Goal: Transaction & Acquisition: Purchase product/service

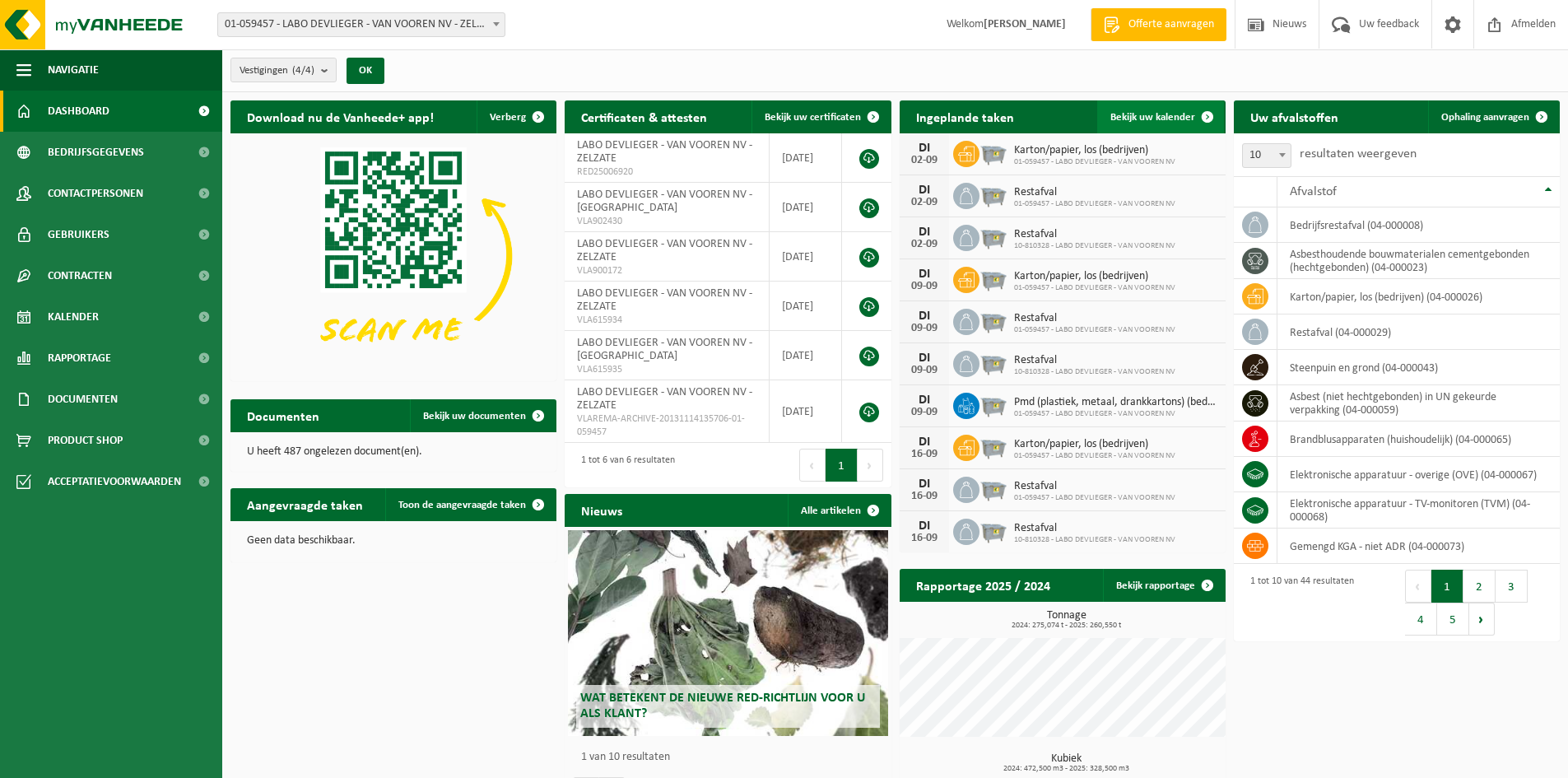
click at [1144, 113] on span "Bekijk uw kalender" at bounding box center [1153, 117] width 85 height 11
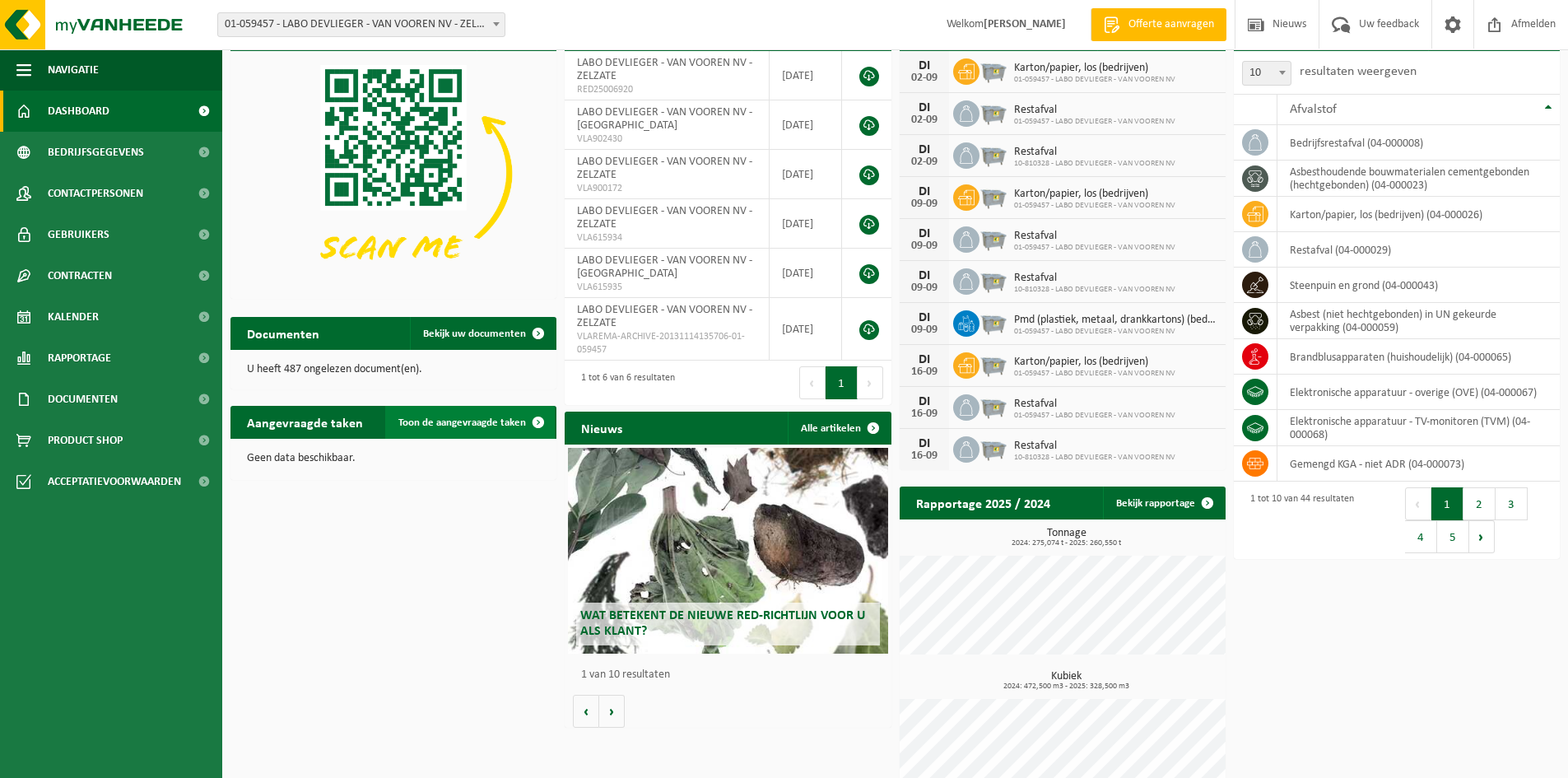
click at [483, 424] on span "Toon de aangevraagde taken" at bounding box center [462, 423] width 127 height 11
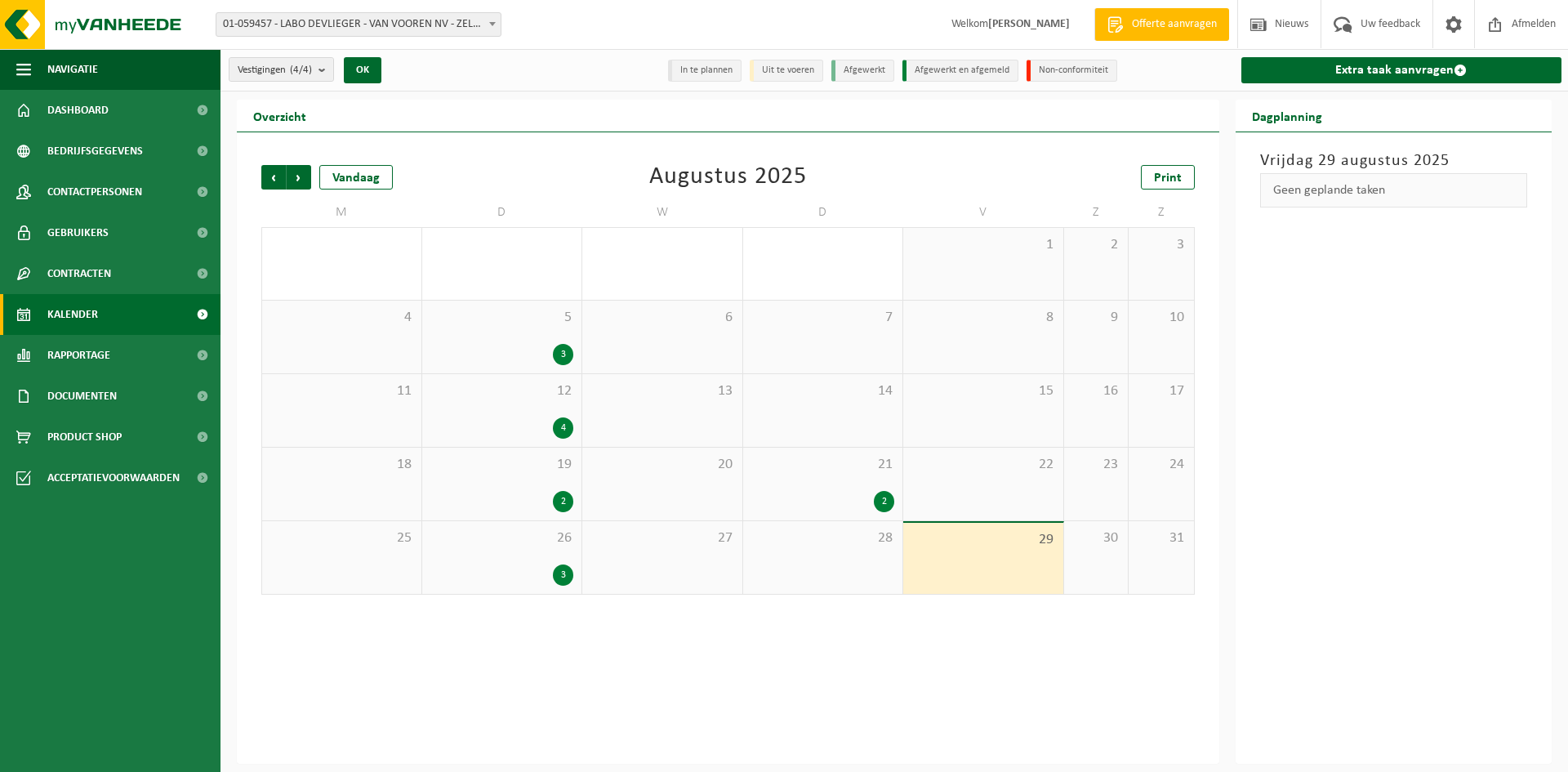
click at [551, 354] on div "3" at bounding box center [502, 354] width 144 height 21
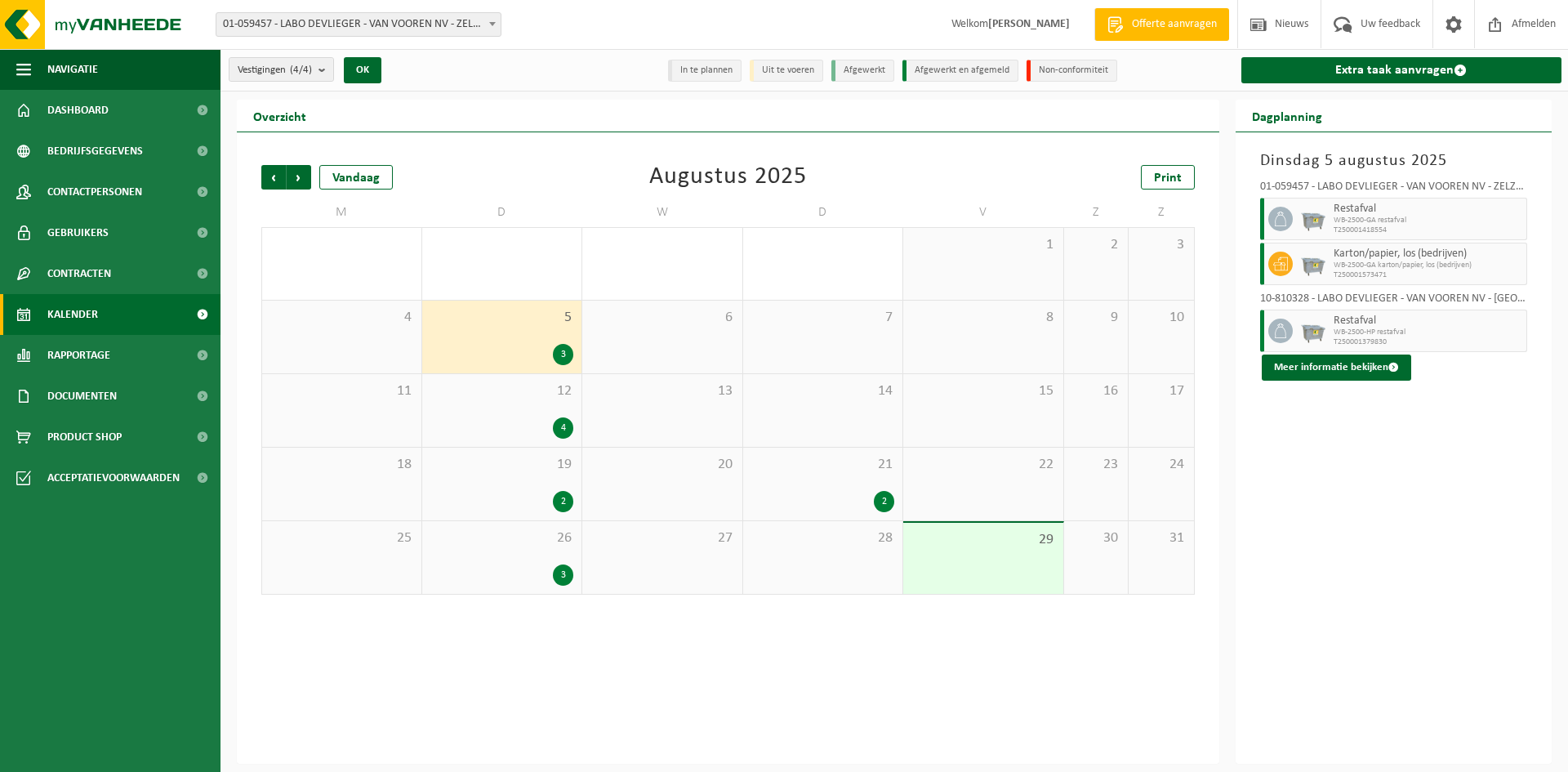
click at [558, 420] on div "4" at bounding box center [563, 428] width 20 height 21
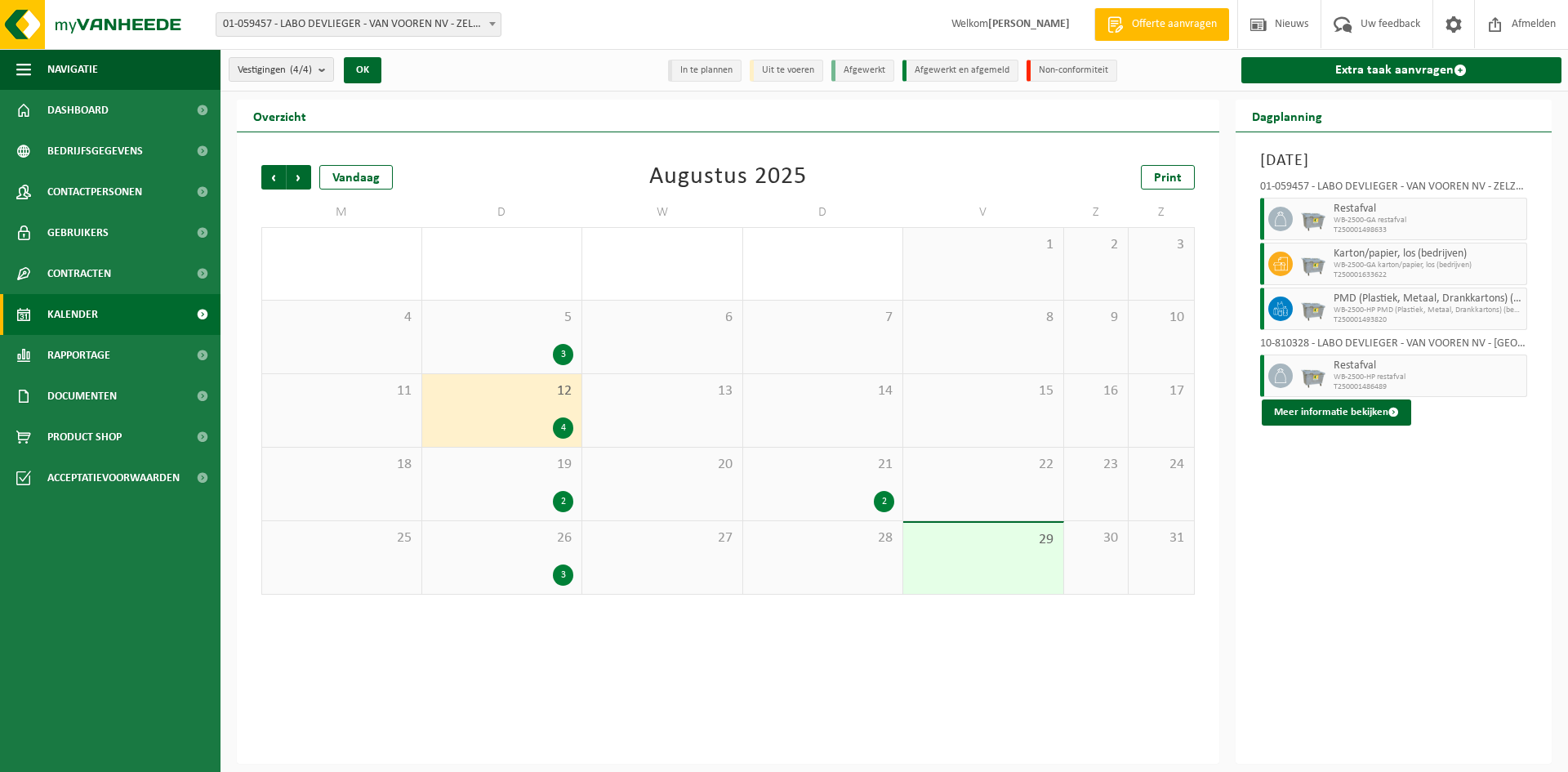
click at [552, 502] on div "2" at bounding box center [502, 501] width 144 height 21
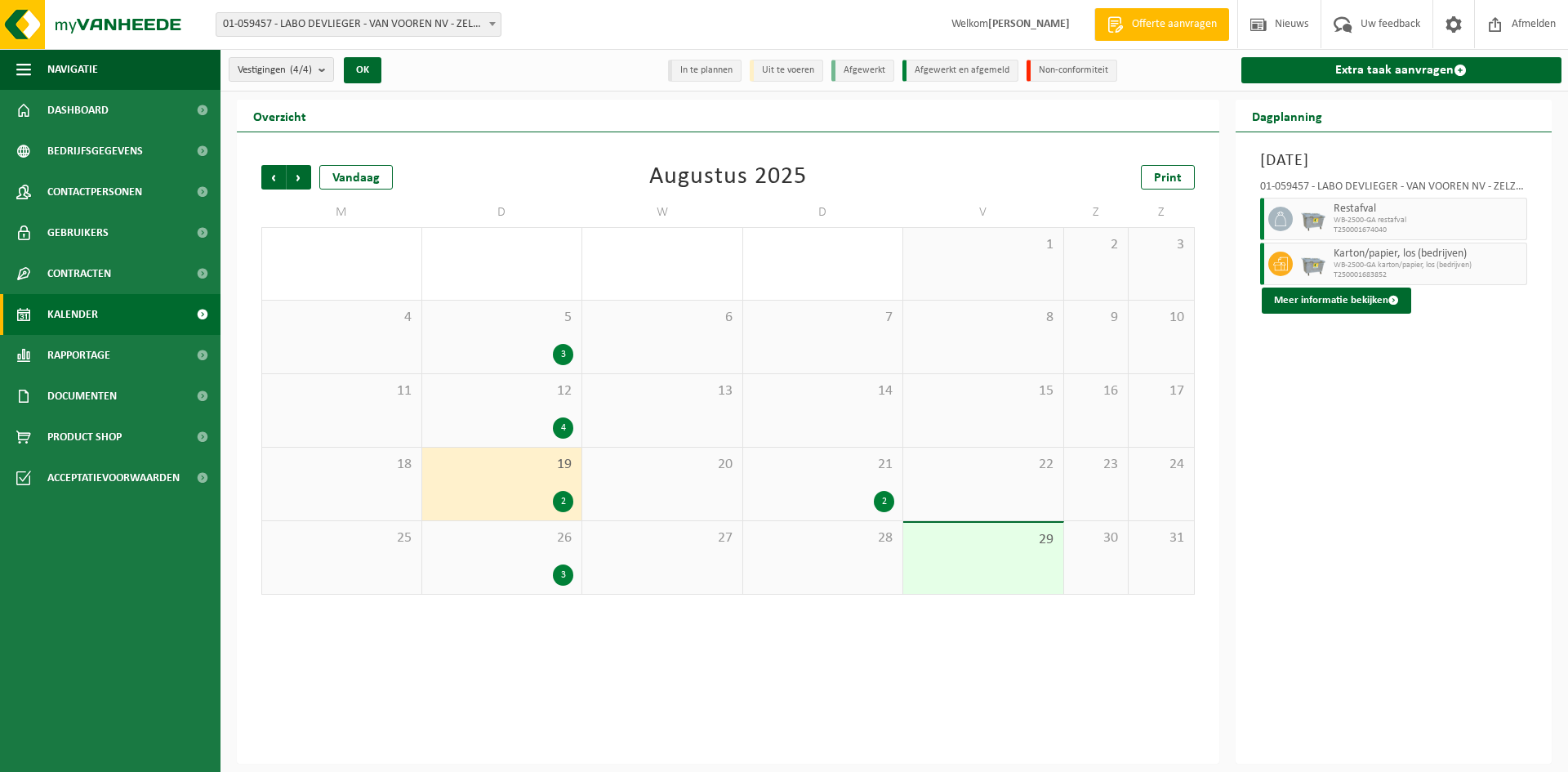
click at [557, 571] on div "3" at bounding box center [563, 575] width 20 height 21
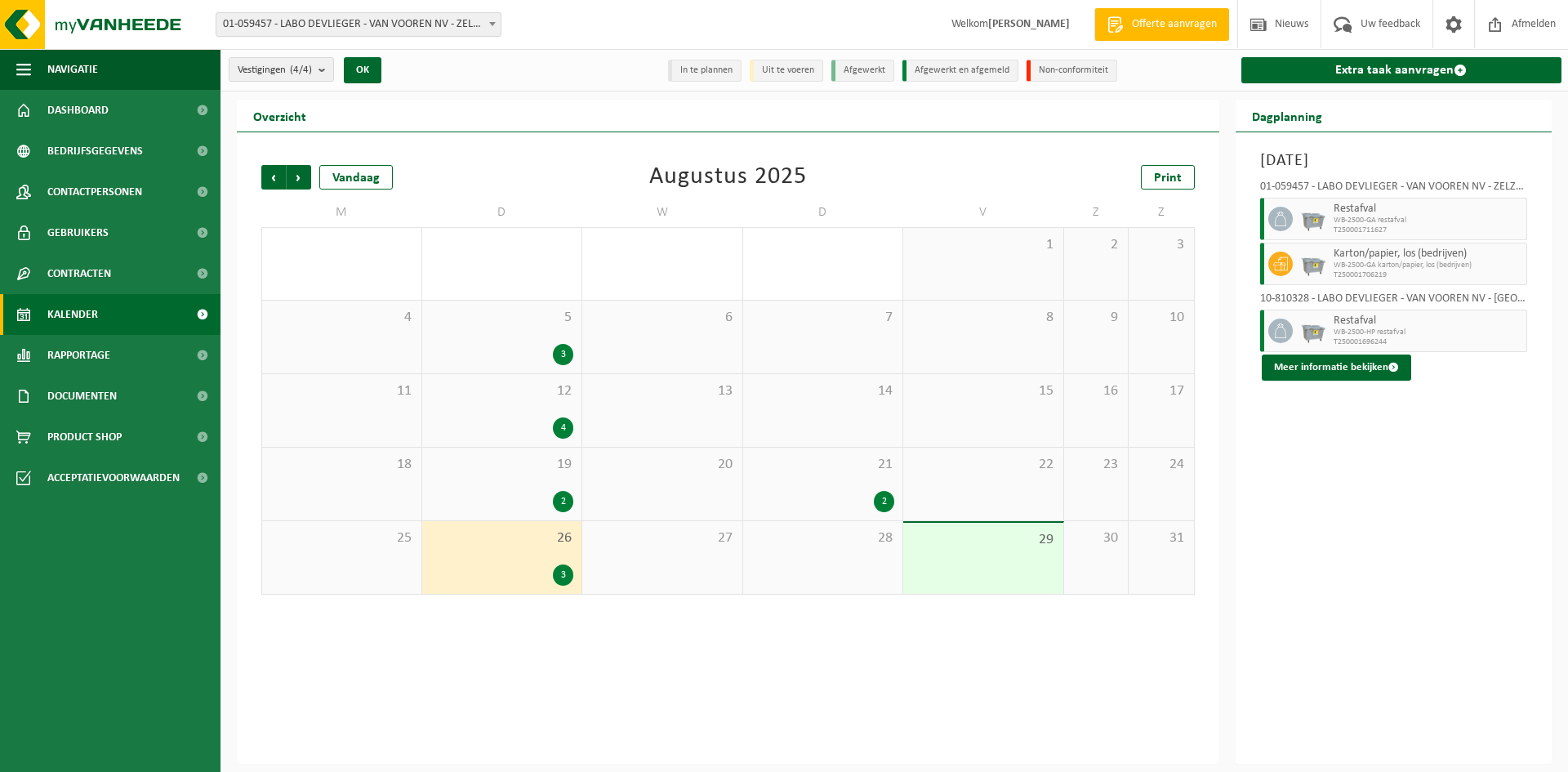
click at [875, 498] on div "2" at bounding box center [884, 501] width 20 height 21
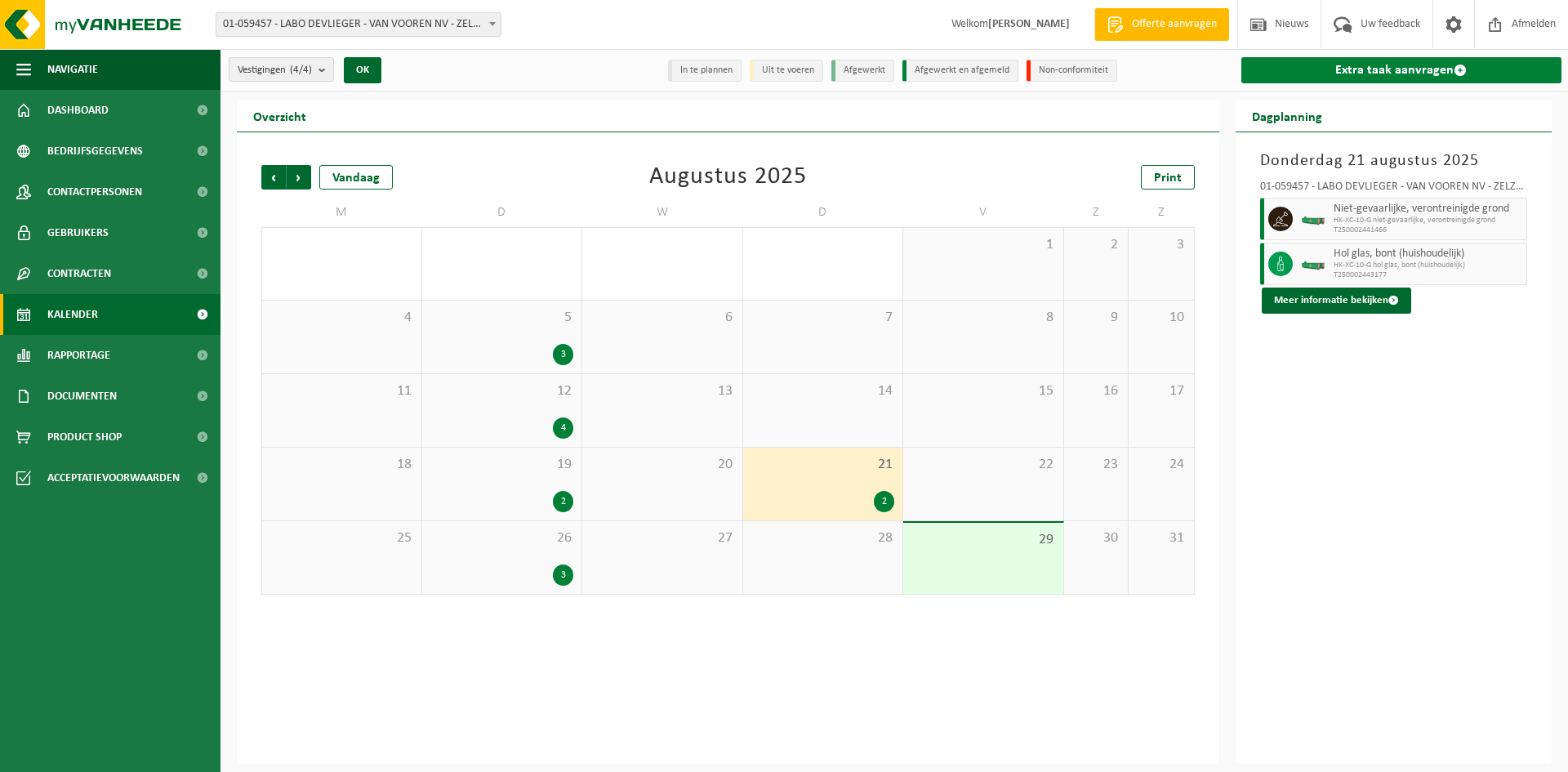
click at [1368, 78] on link "Extra taak aanvragen" at bounding box center [1401, 70] width 321 height 27
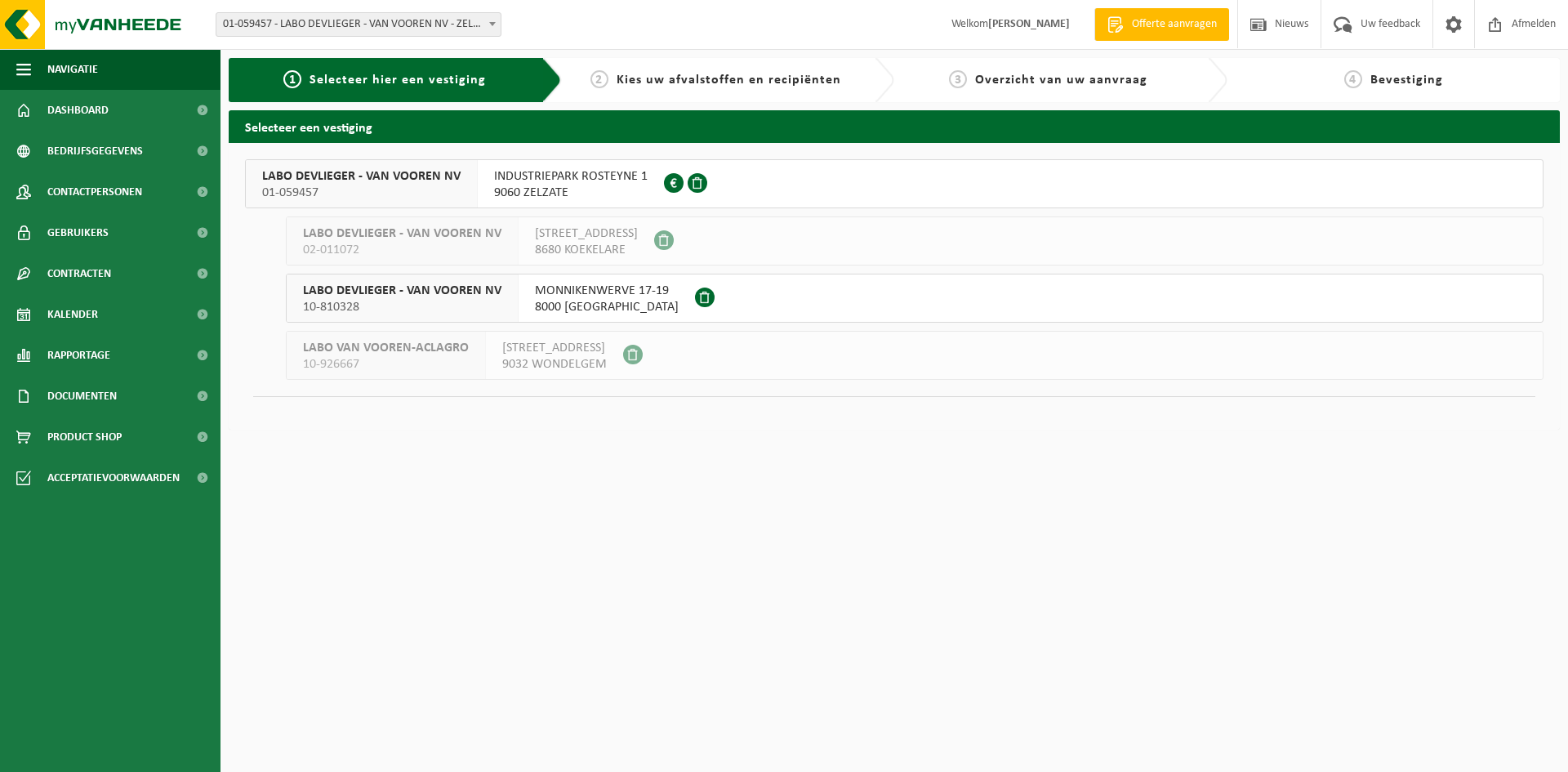
click at [546, 182] on span "INDUSTRIEPARK ROSTEYNE 1" at bounding box center [571, 177] width 154 height 16
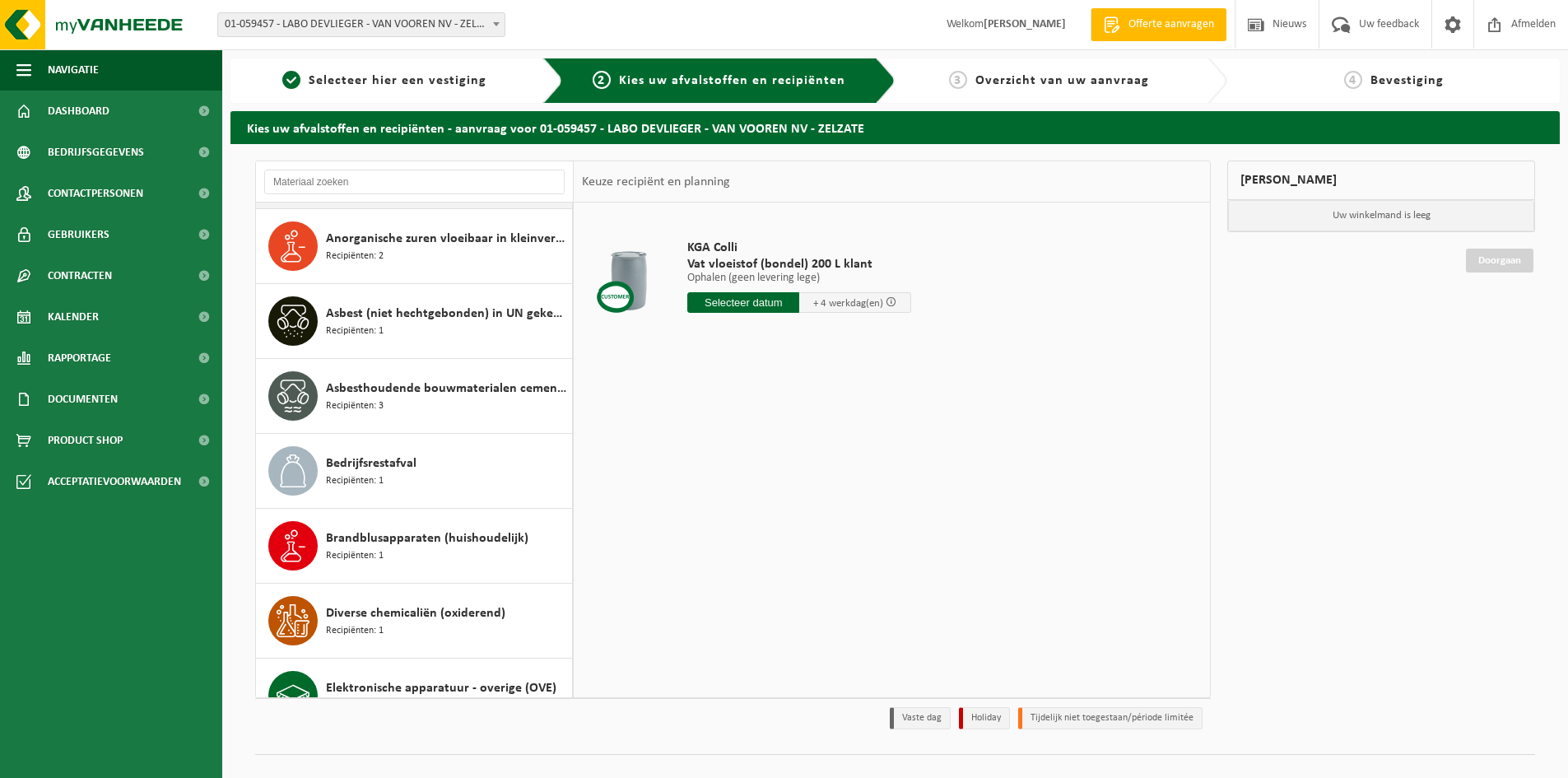
scroll to position [247, 0]
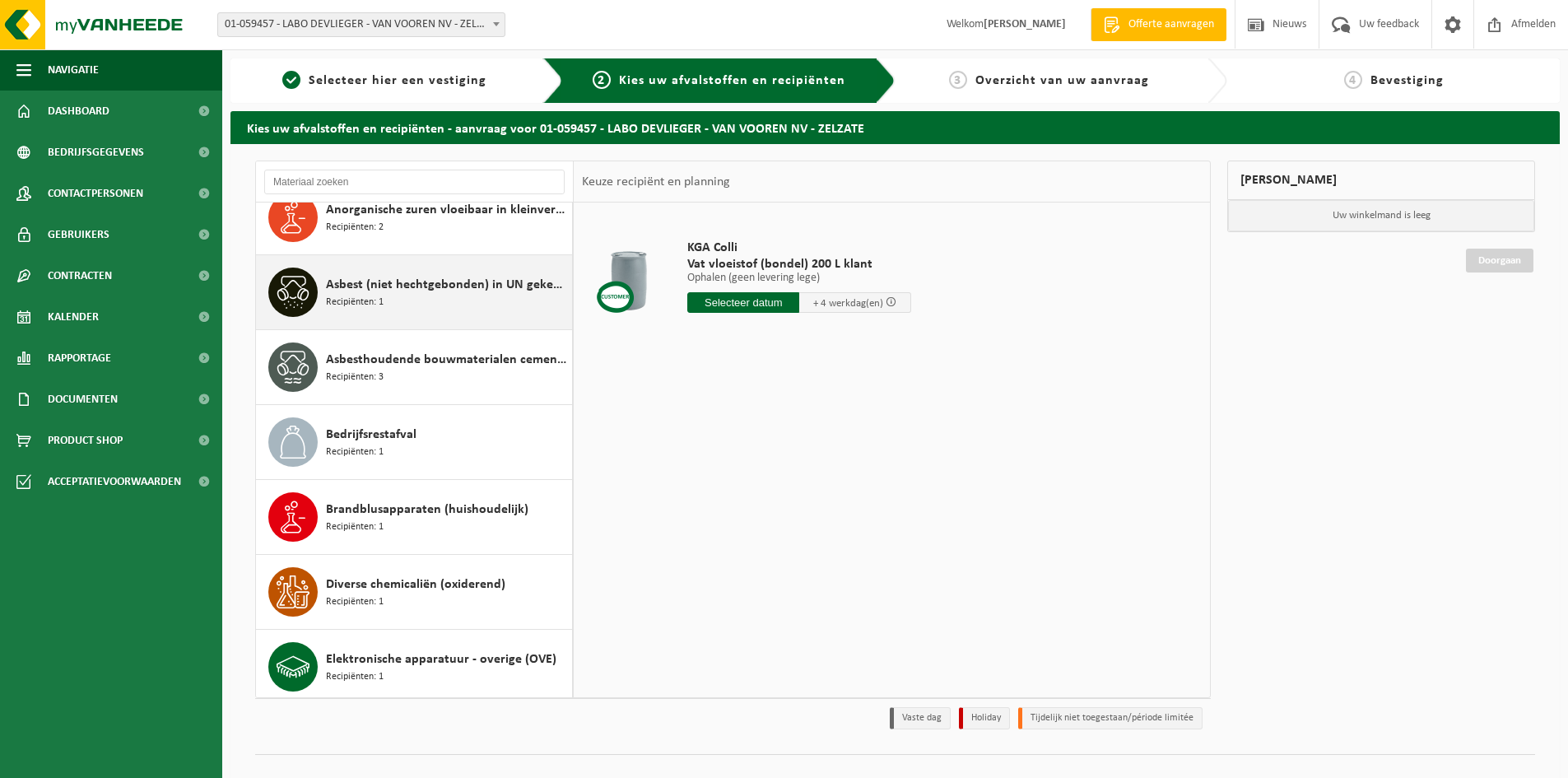
click at [421, 281] on span "Asbest (niet hechtgebonden) in UN gekeurde verpakking" at bounding box center [446, 284] width 242 height 19
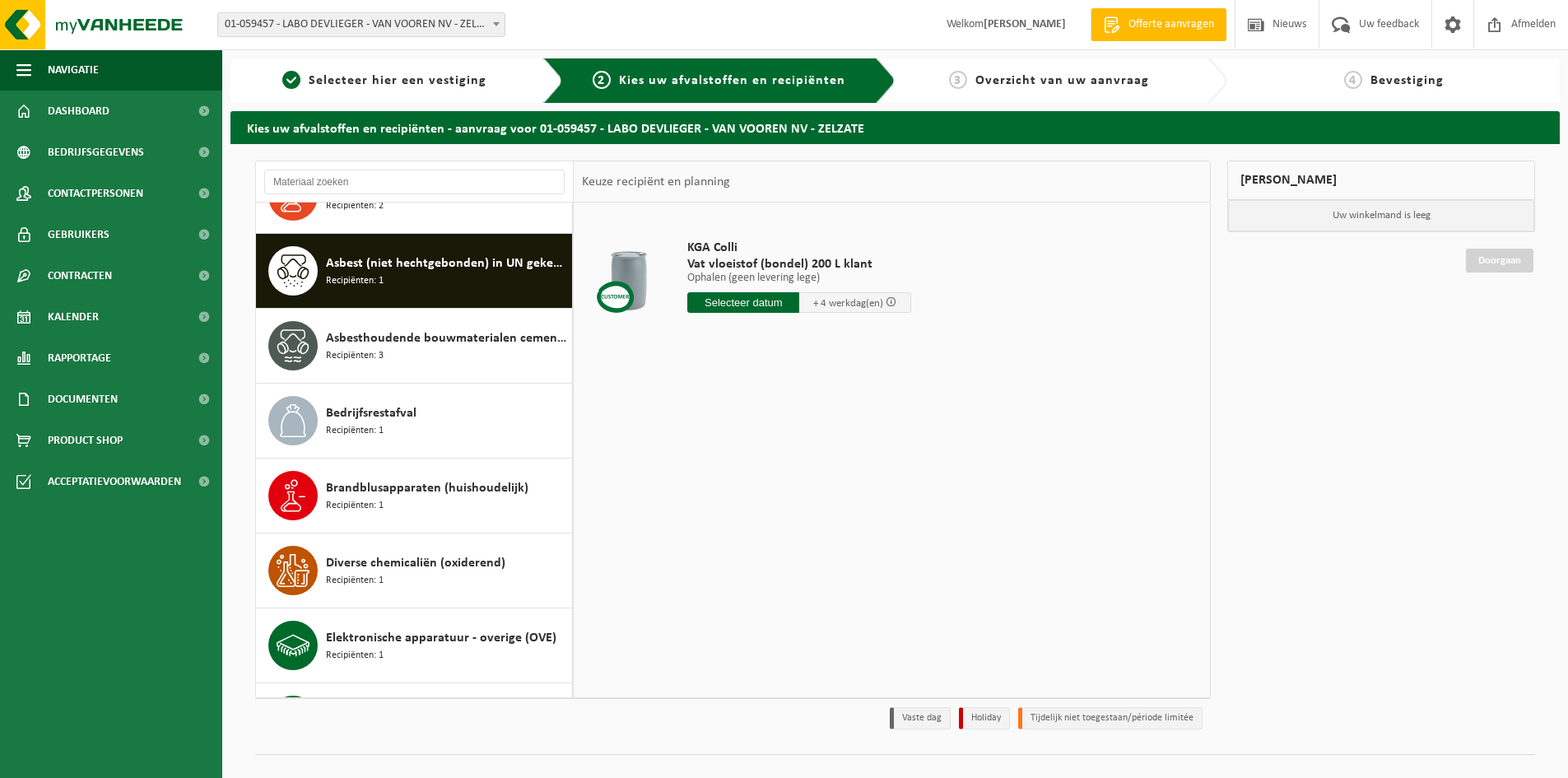
scroll to position [300, 0]
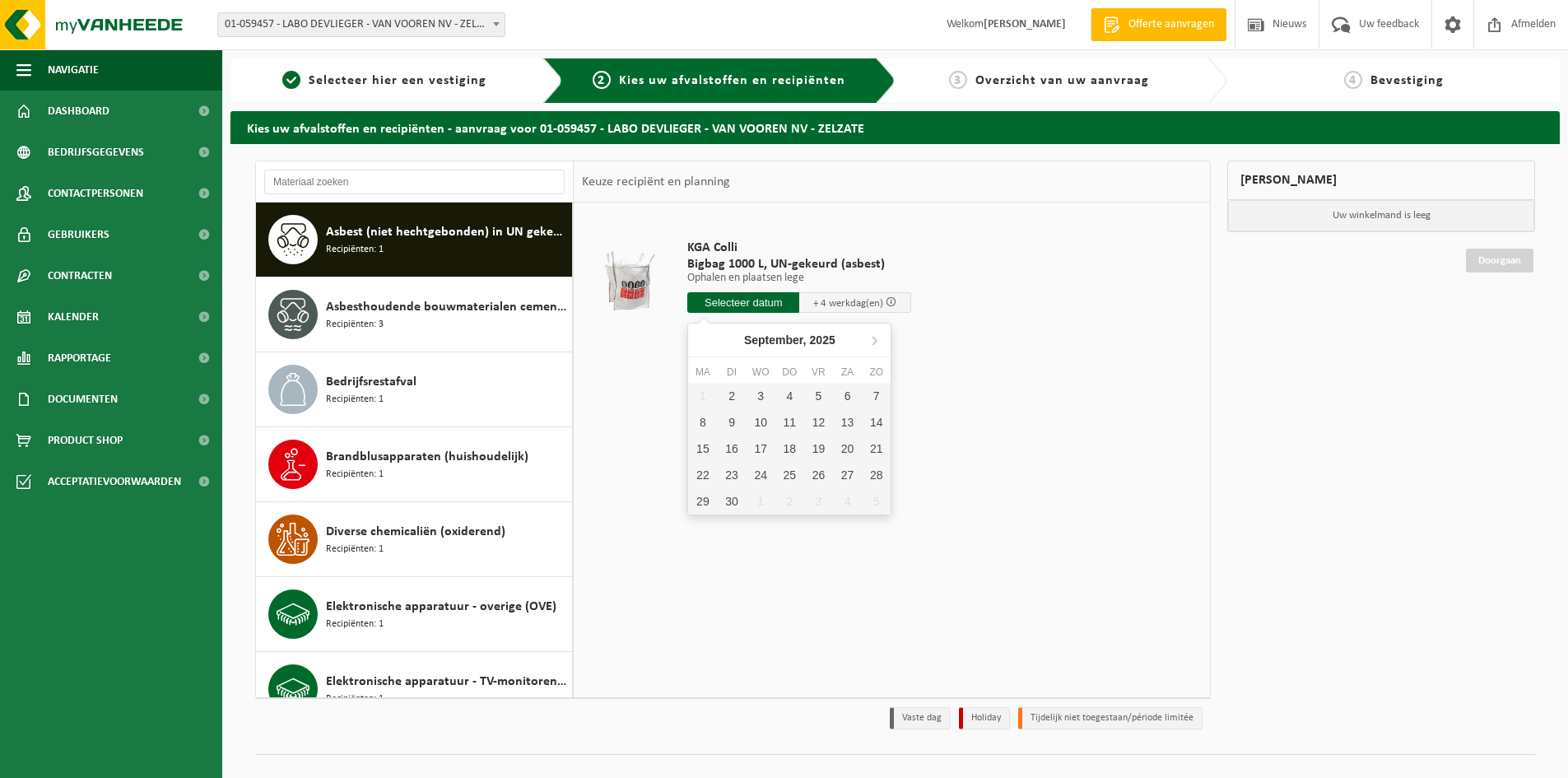
click at [766, 305] on input "text" at bounding box center [742, 303] width 112 height 20
click at [727, 396] on div "2" at bounding box center [731, 396] width 29 height 27
type input "Van 2025-09-02"
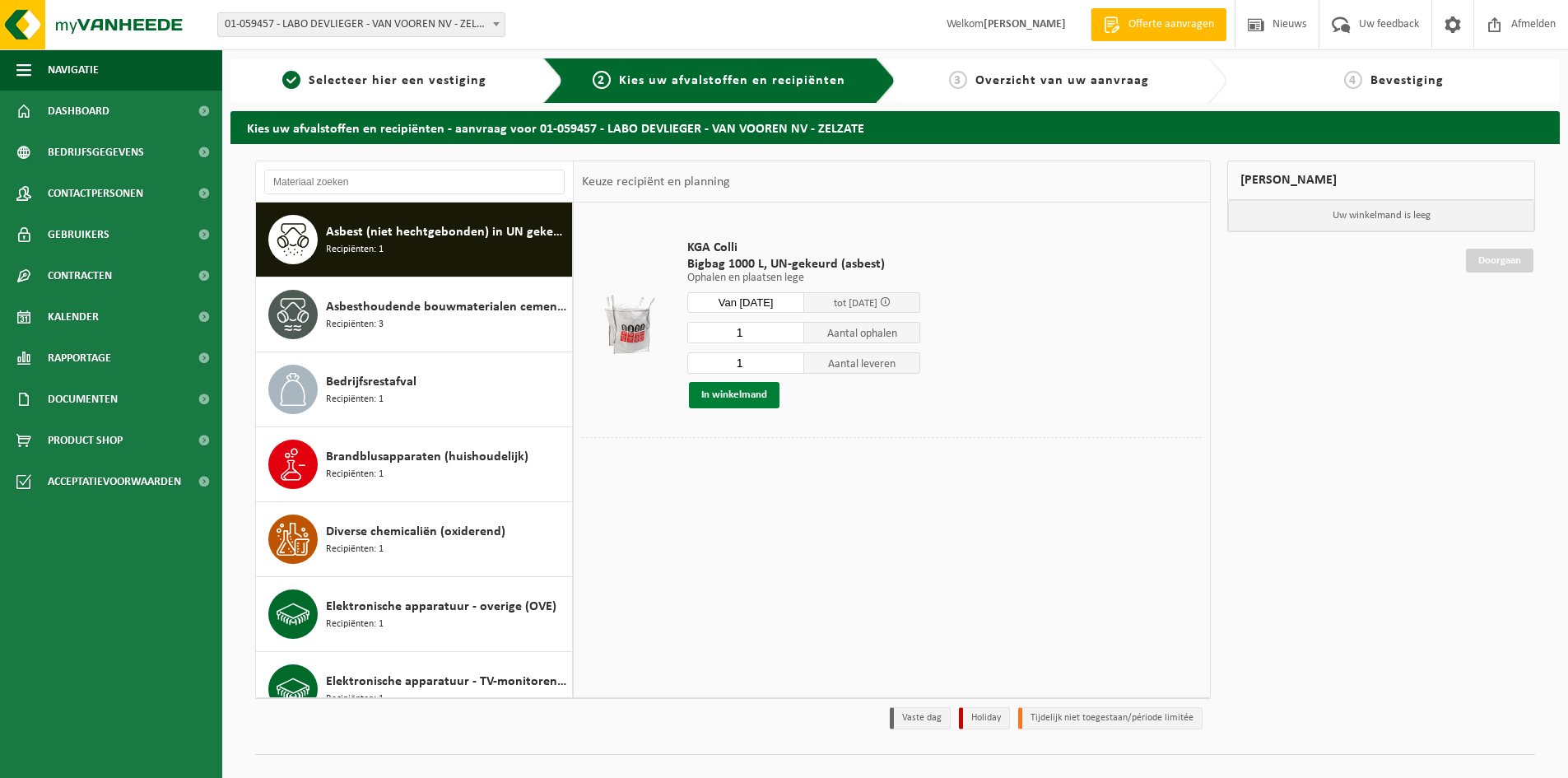
click at [746, 396] on button "In winkelmand" at bounding box center [734, 395] width 90 height 27
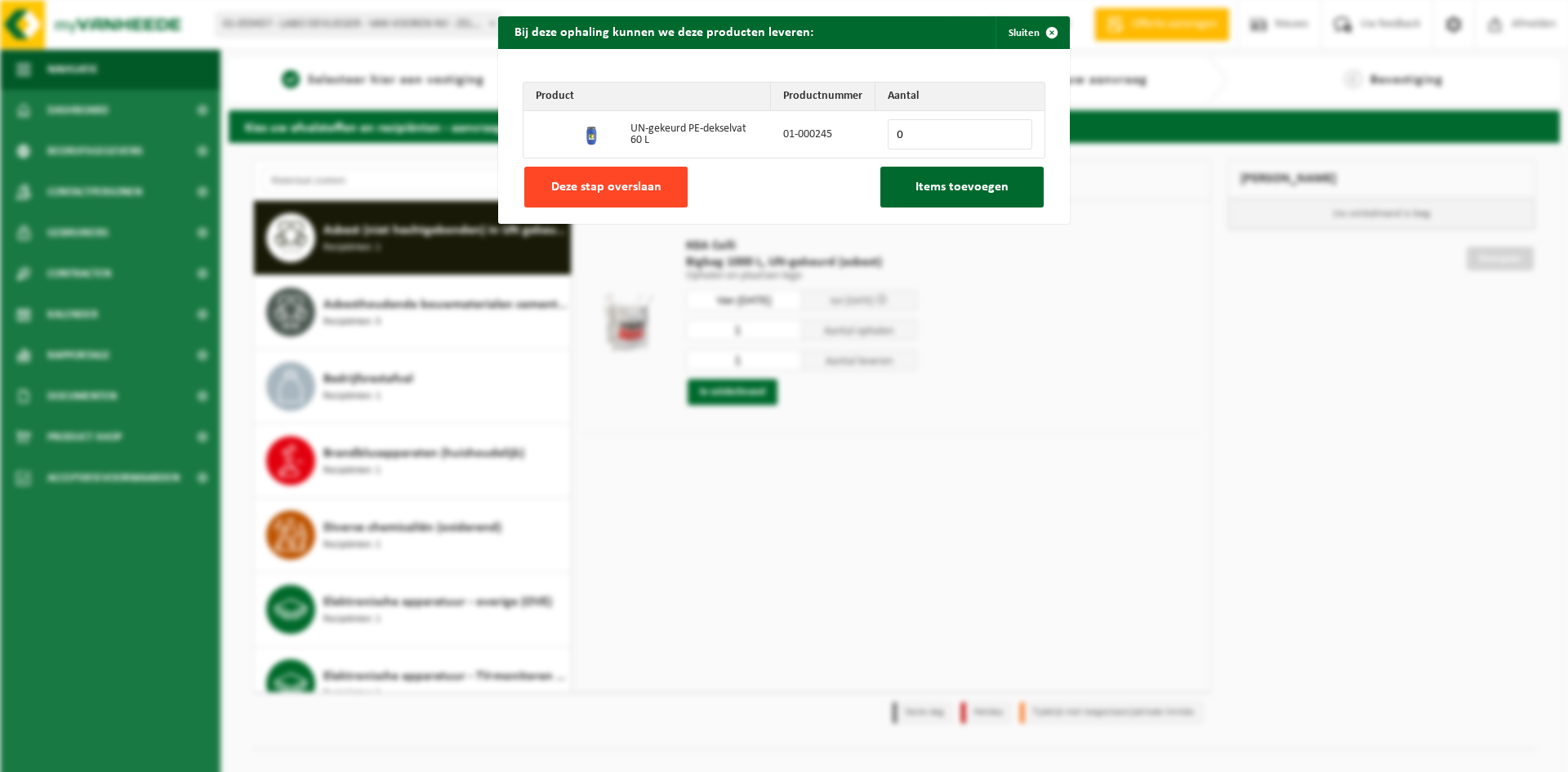
click at [623, 184] on span "Deze stap overslaan" at bounding box center [606, 187] width 110 height 13
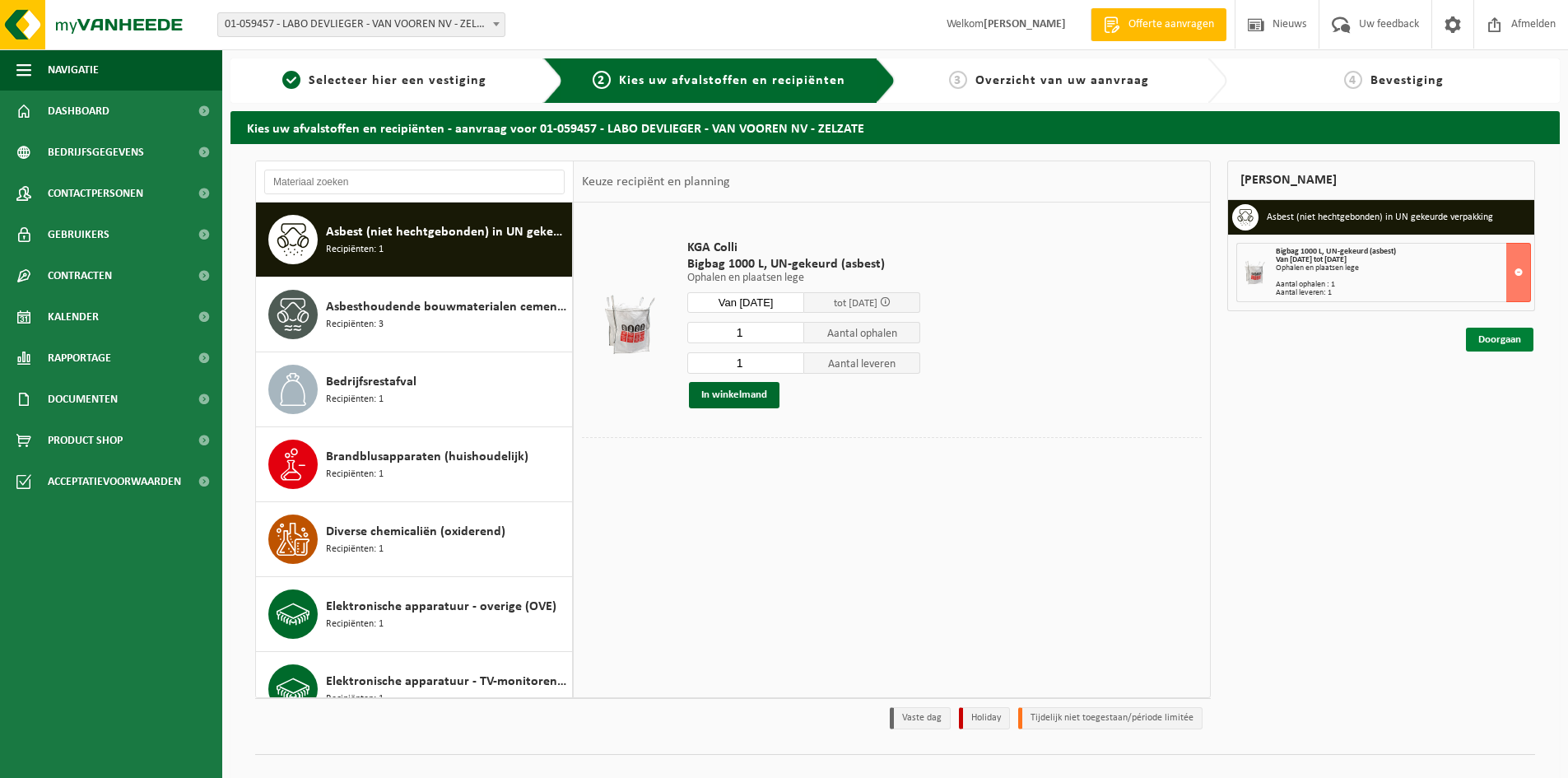
click at [1479, 344] on link "Doorgaan" at bounding box center [1499, 340] width 67 height 24
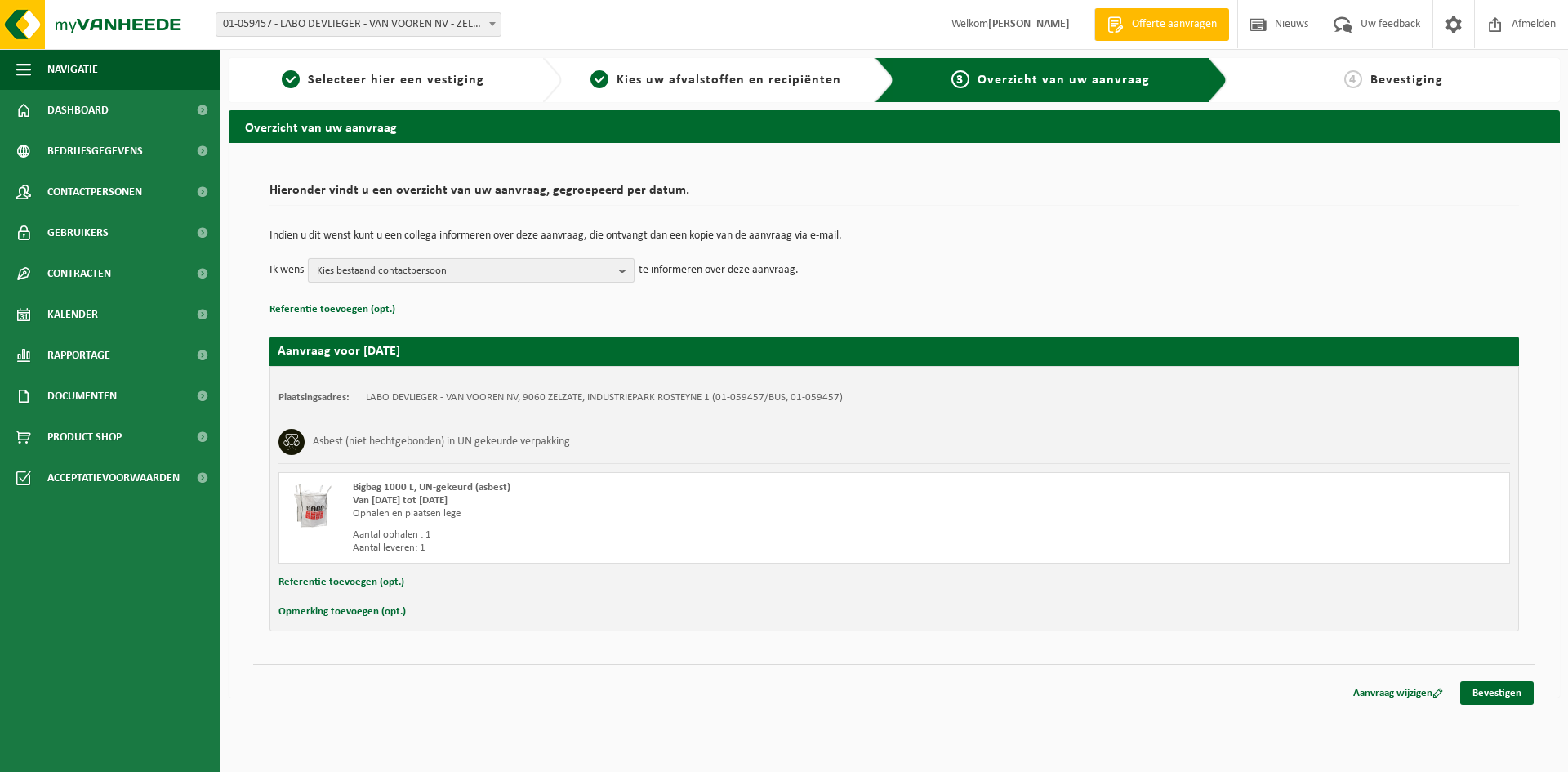
click at [515, 273] on span "Kies bestaand contactpersoon" at bounding box center [464, 271] width 296 height 25
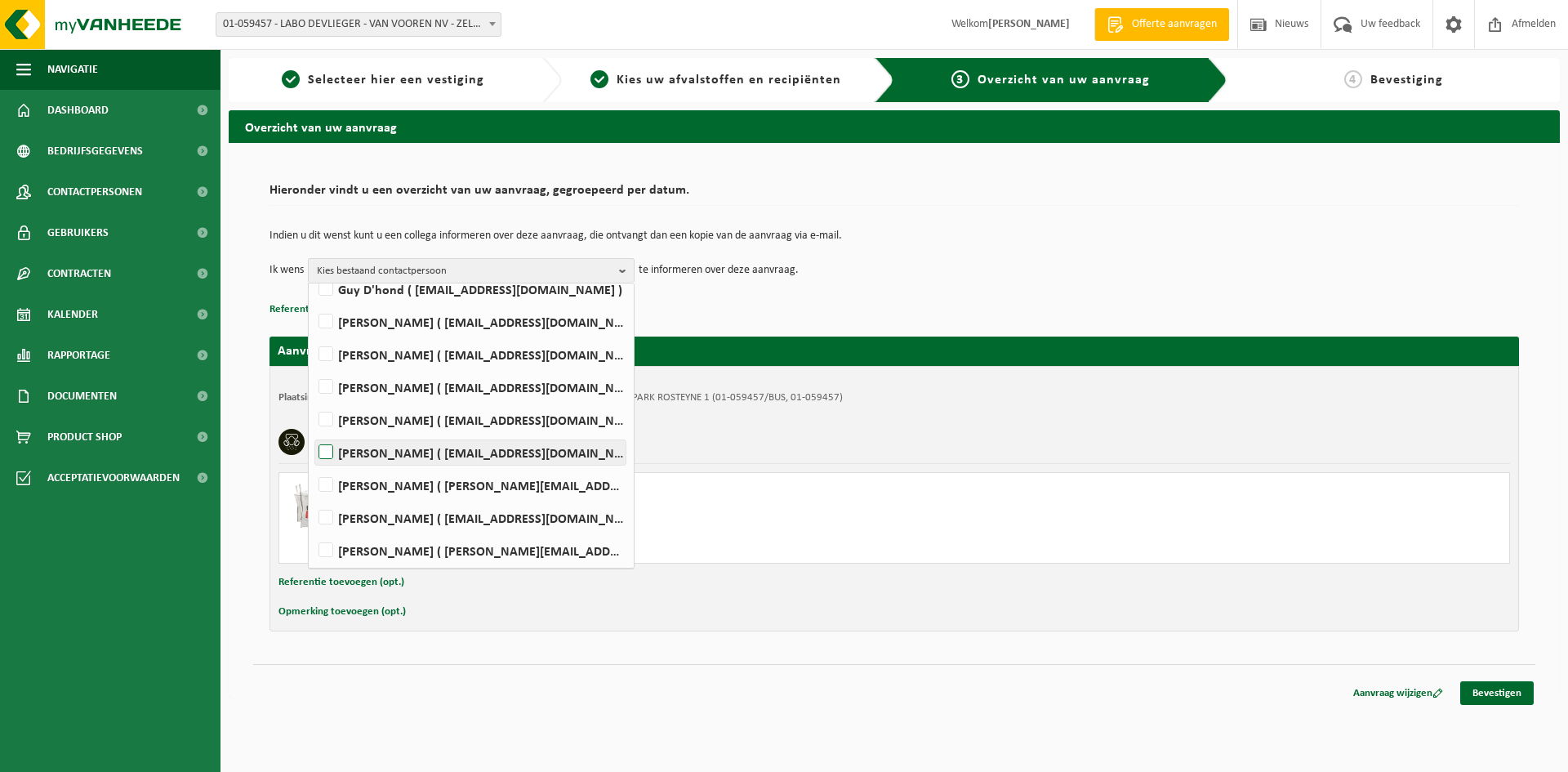
scroll to position [163, 0]
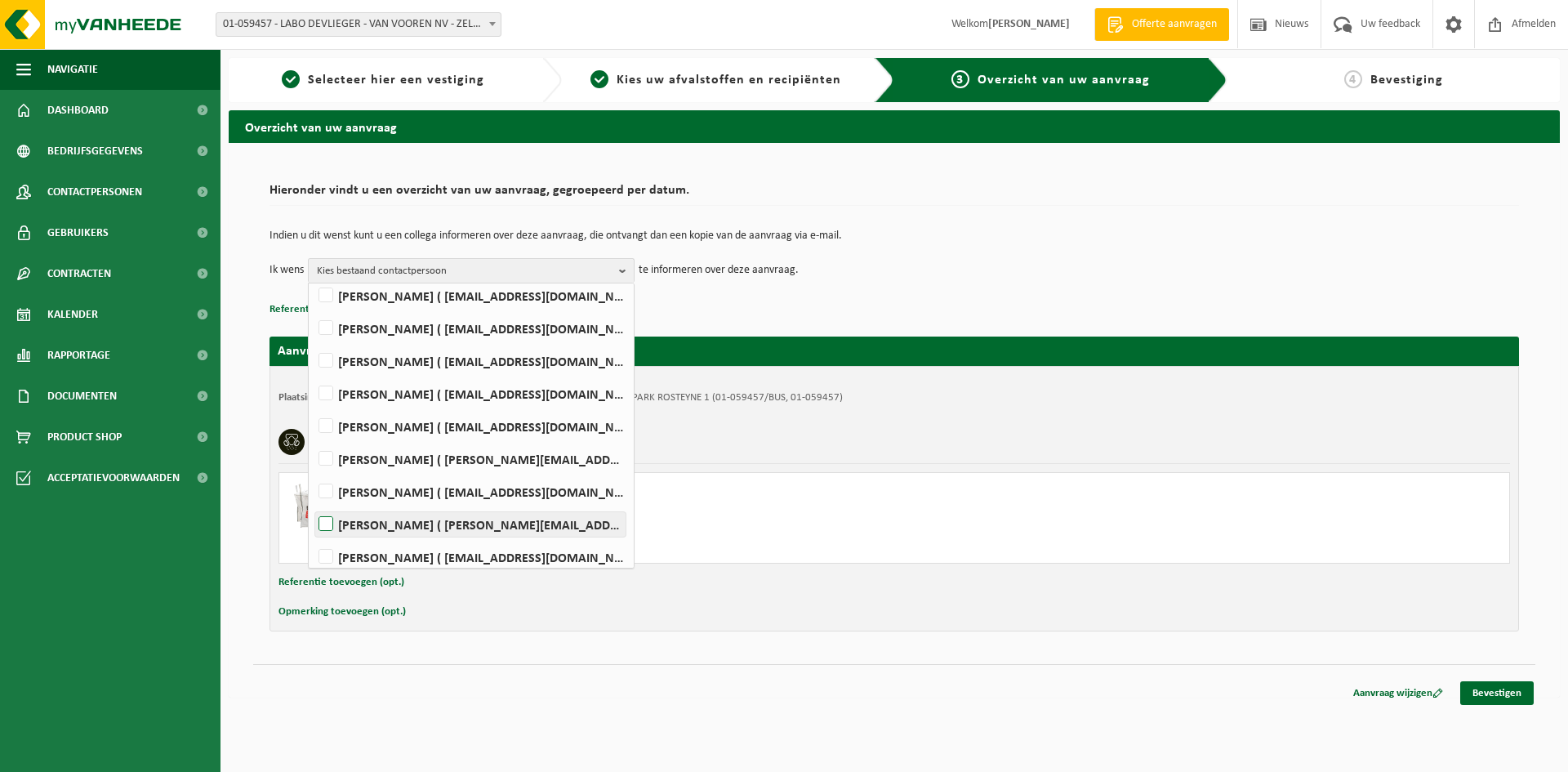
click at [325, 525] on label "Jeroen Verheye ( jeroen.verheye@groupvanvooren.com )" at bounding box center [470, 524] width 310 height 25
click at [313, 505] on input "Jeroen Verheye ( jeroen.verheye@groupvanvooren.com )" at bounding box center [312, 504] width 1 height 1
checkbox input "true"
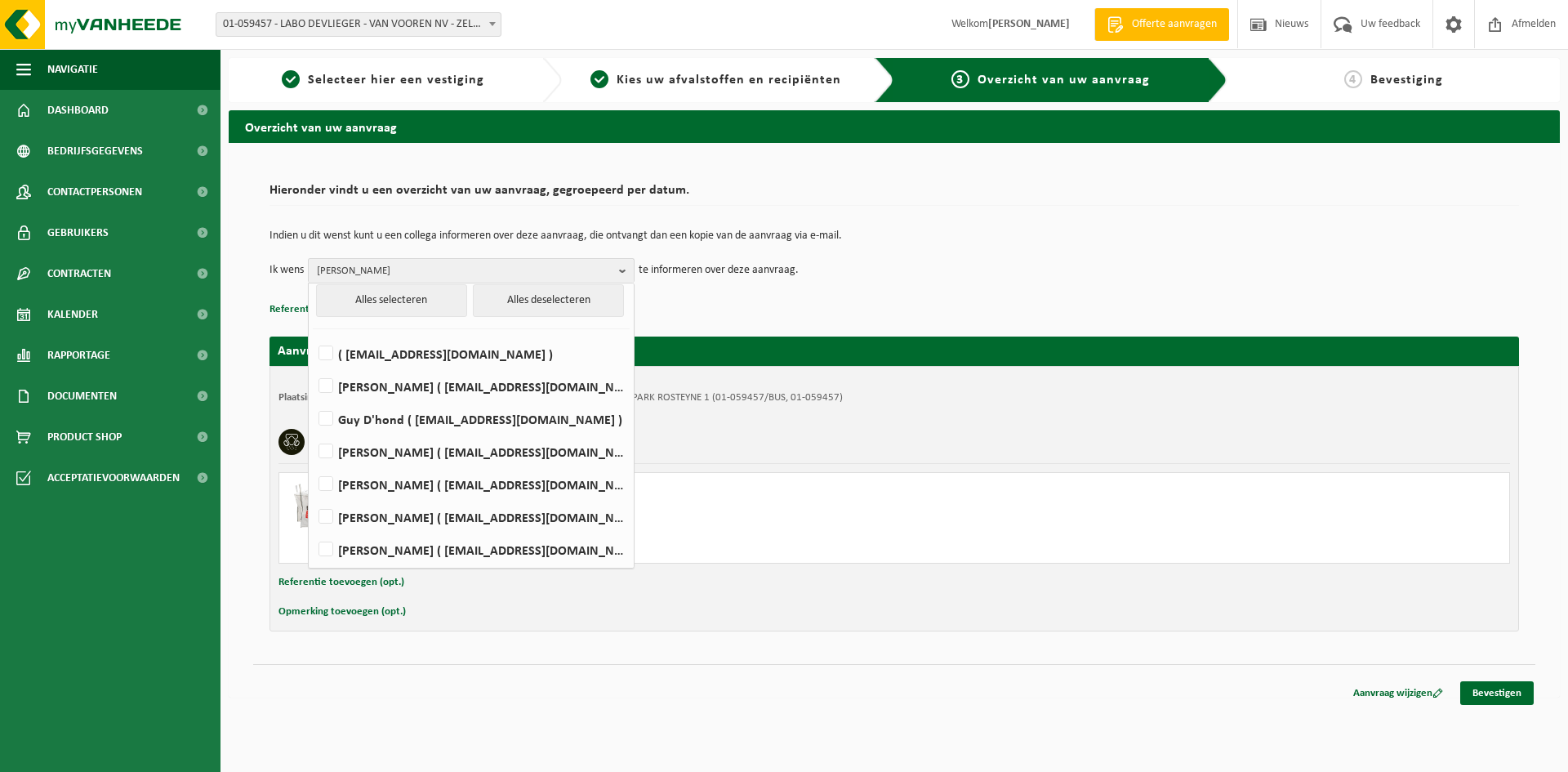
scroll to position [0, 0]
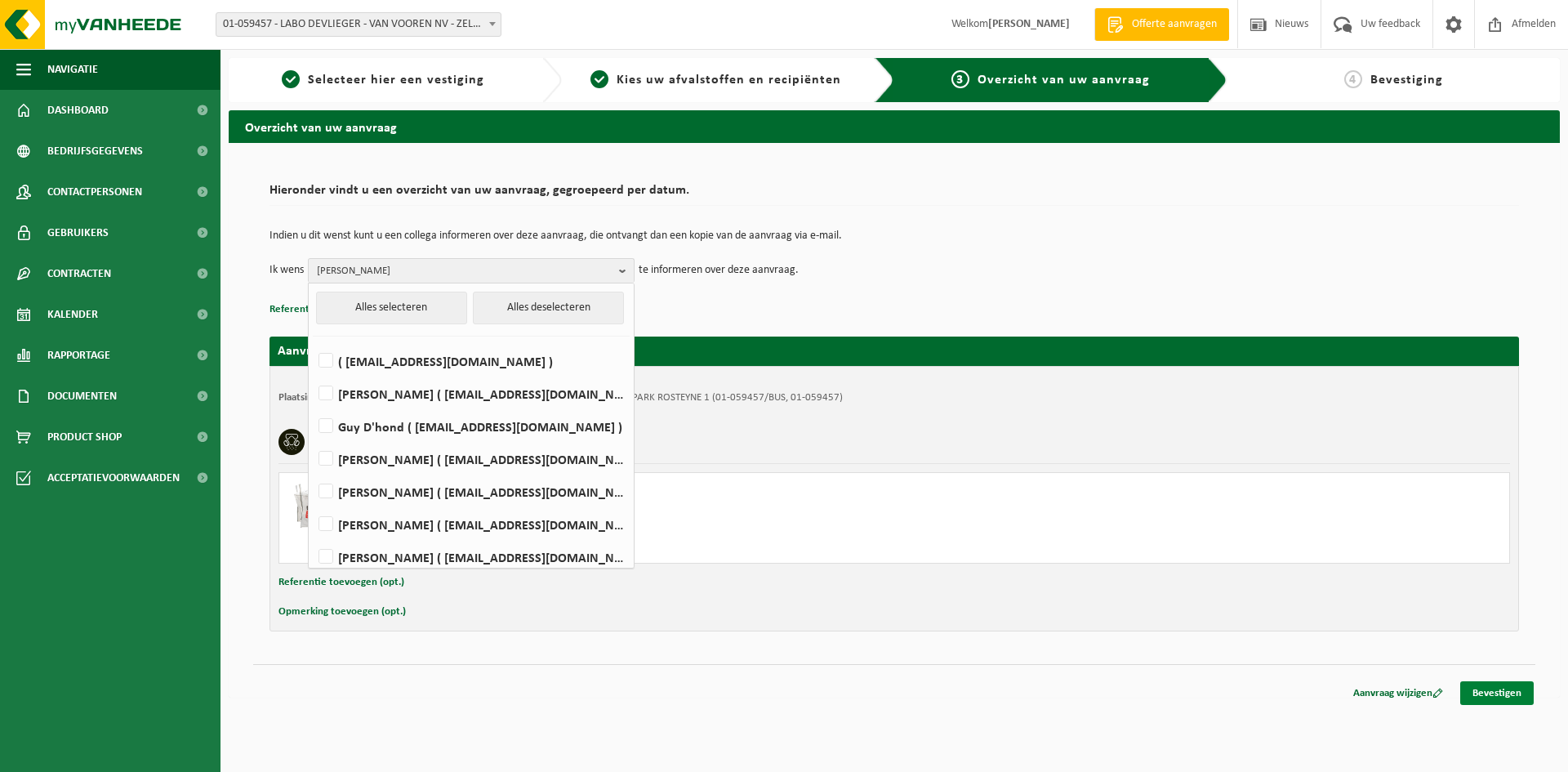
click at [1504, 693] on link "Bevestigen" at bounding box center [1497, 693] width 73 height 24
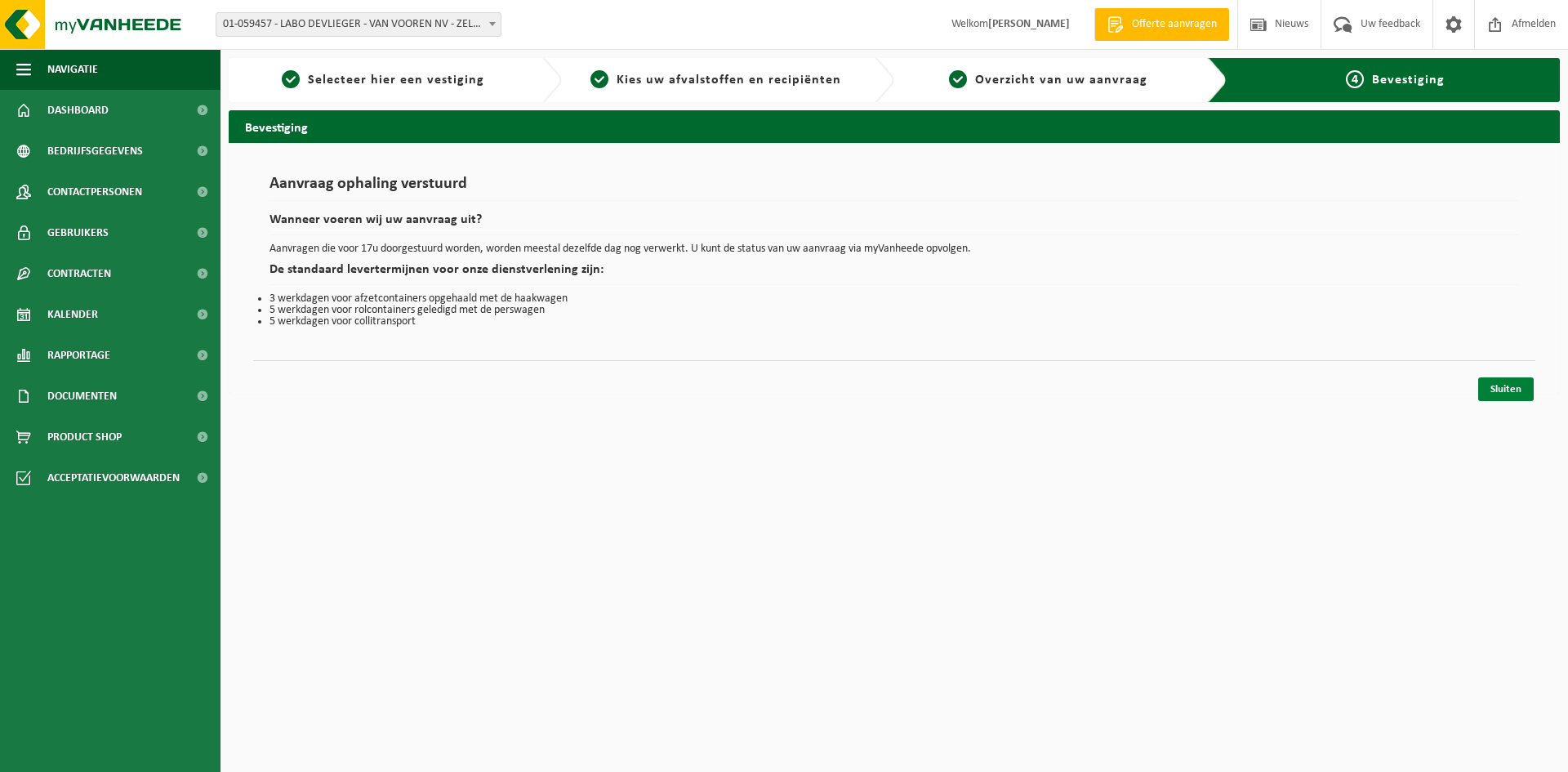
click at [1509, 387] on link "Sluiten" at bounding box center [1506, 389] width 56 height 24
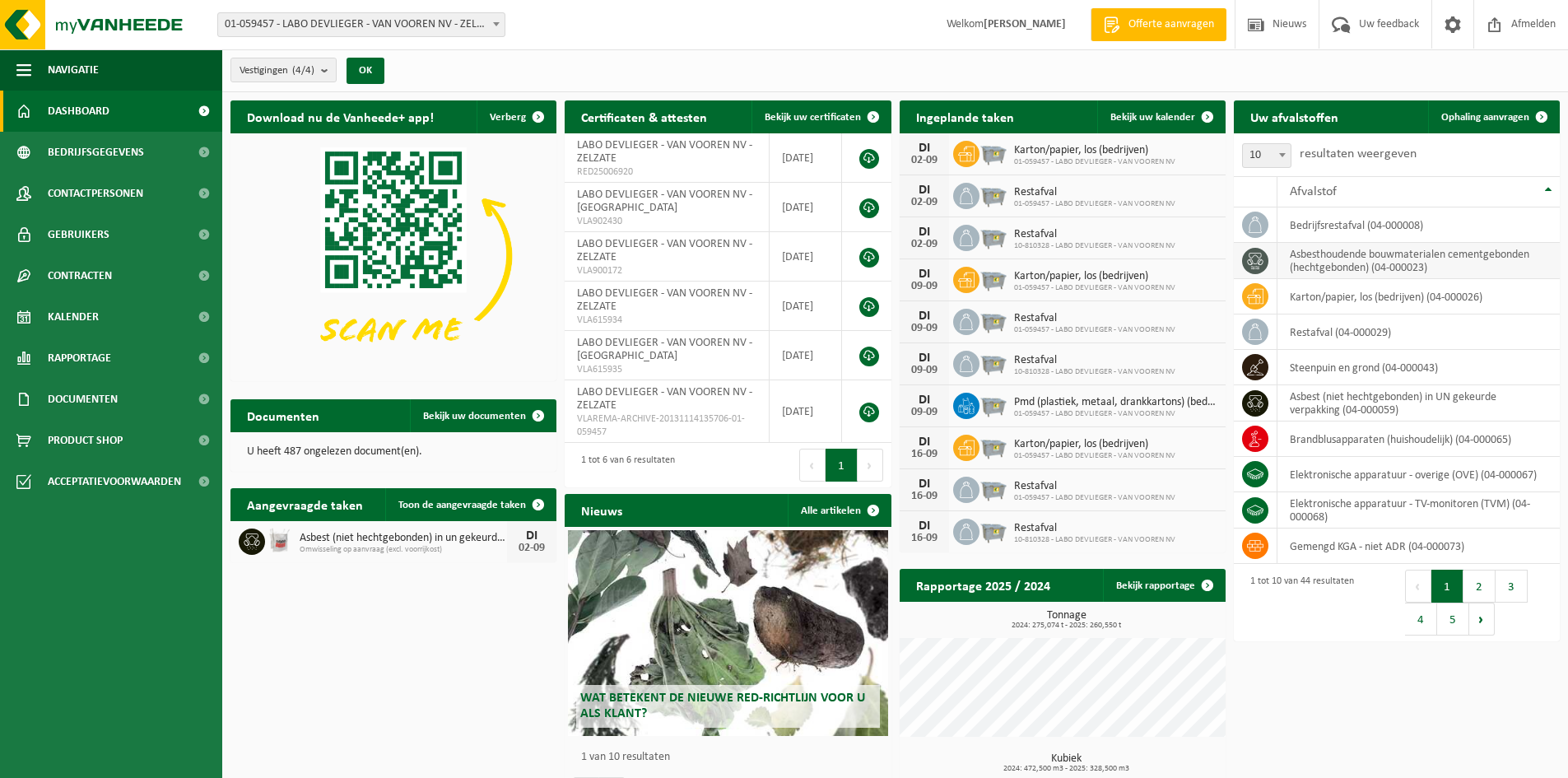
click at [1258, 261] on icon at bounding box center [1255, 261] width 17 height 17
click at [1485, 120] on span "Ophaling aanvragen" at bounding box center [1484, 117] width 88 height 11
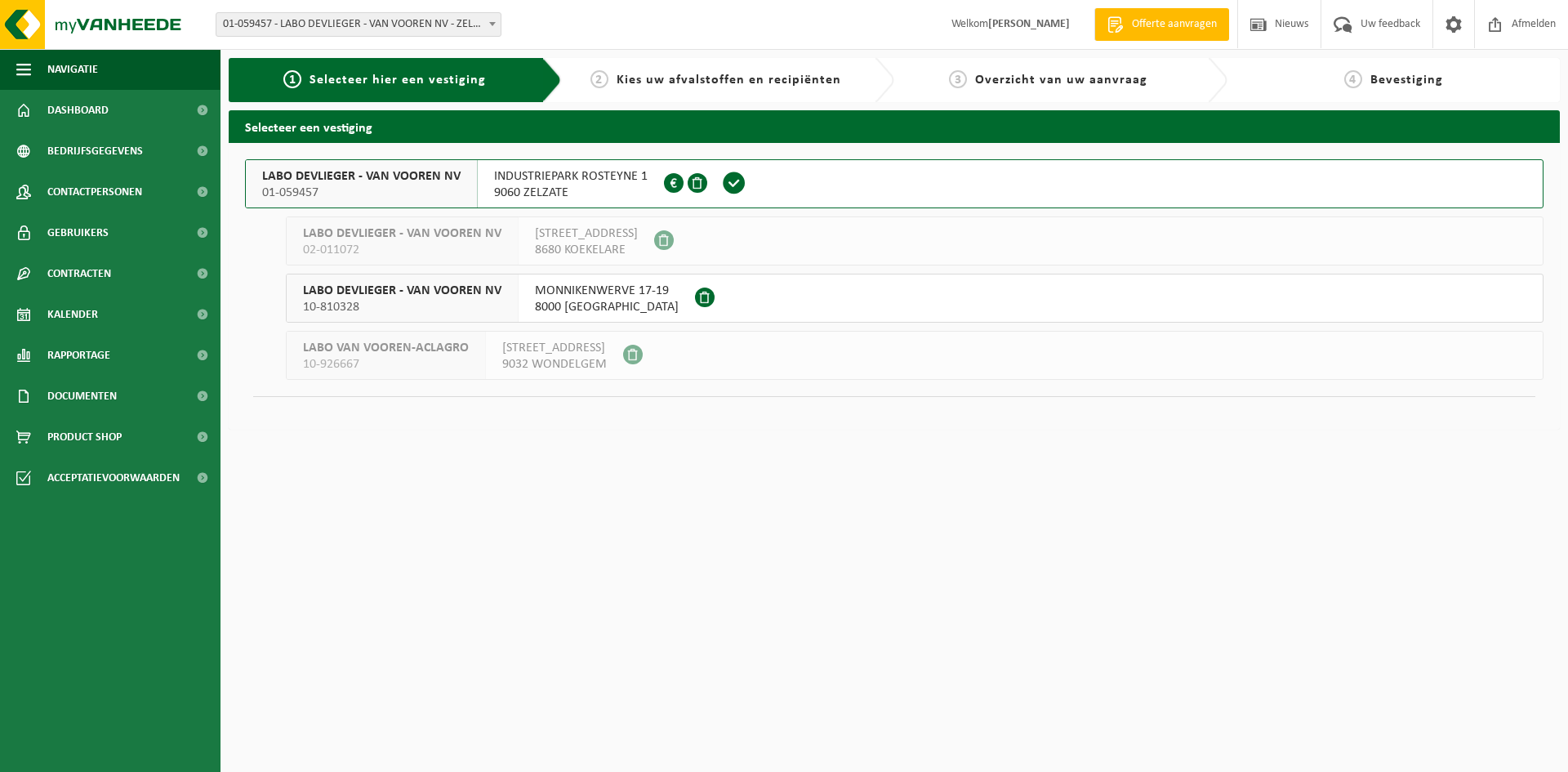
click at [600, 185] on span "9060 ZELZATE" at bounding box center [571, 193] width 154 height 16
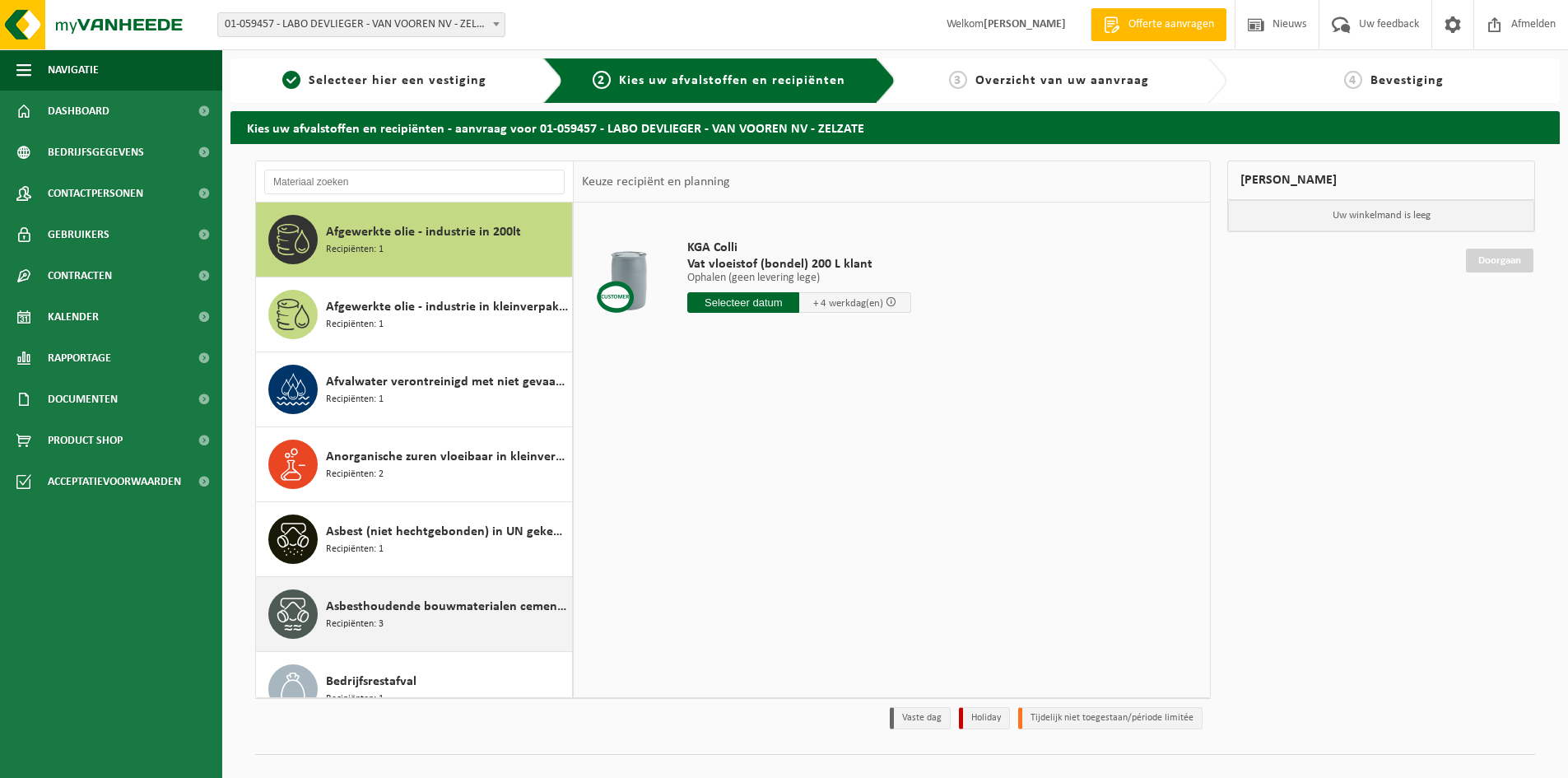
click at [403, 604] on span "Asbesthoudende bouwmaterialen cementgebonden (hechtgebonden)" at bounding box center [446, 606] width 242 height 19
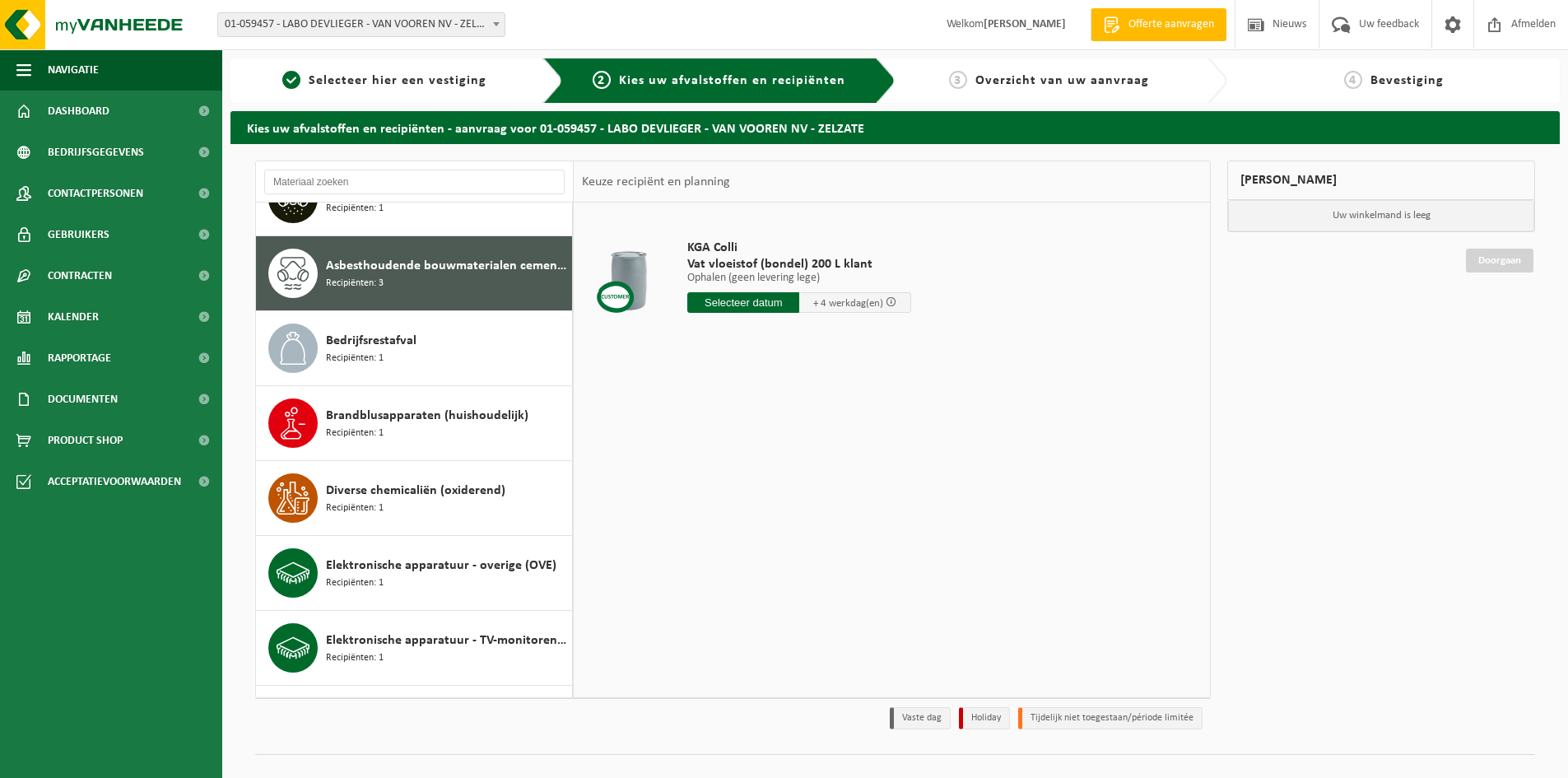
scroll to position [375, 0]
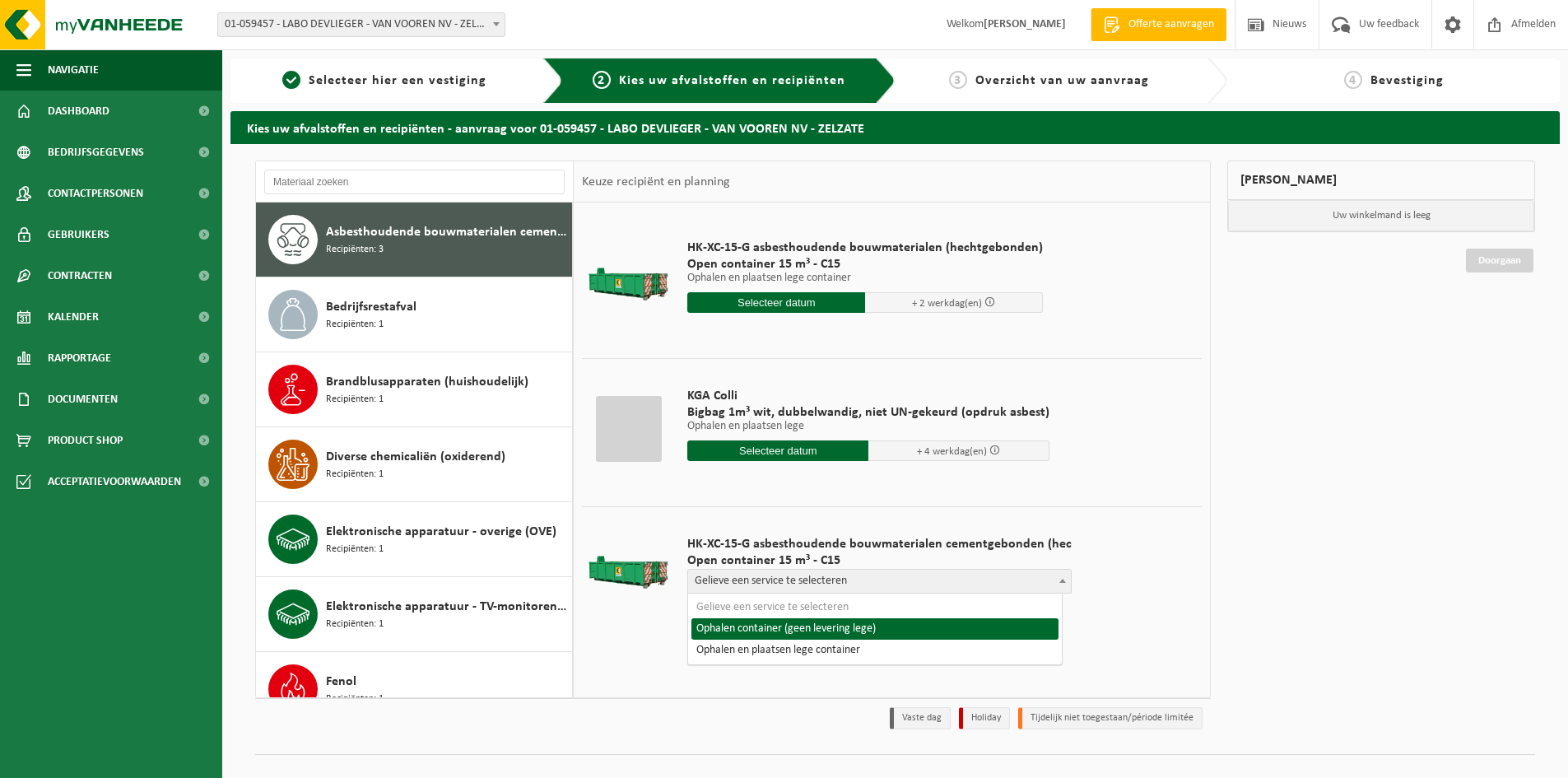
click at [762, 584] on span "Gelieve een service te selecteren" at bounding box center [879, 581] width 383 height 23
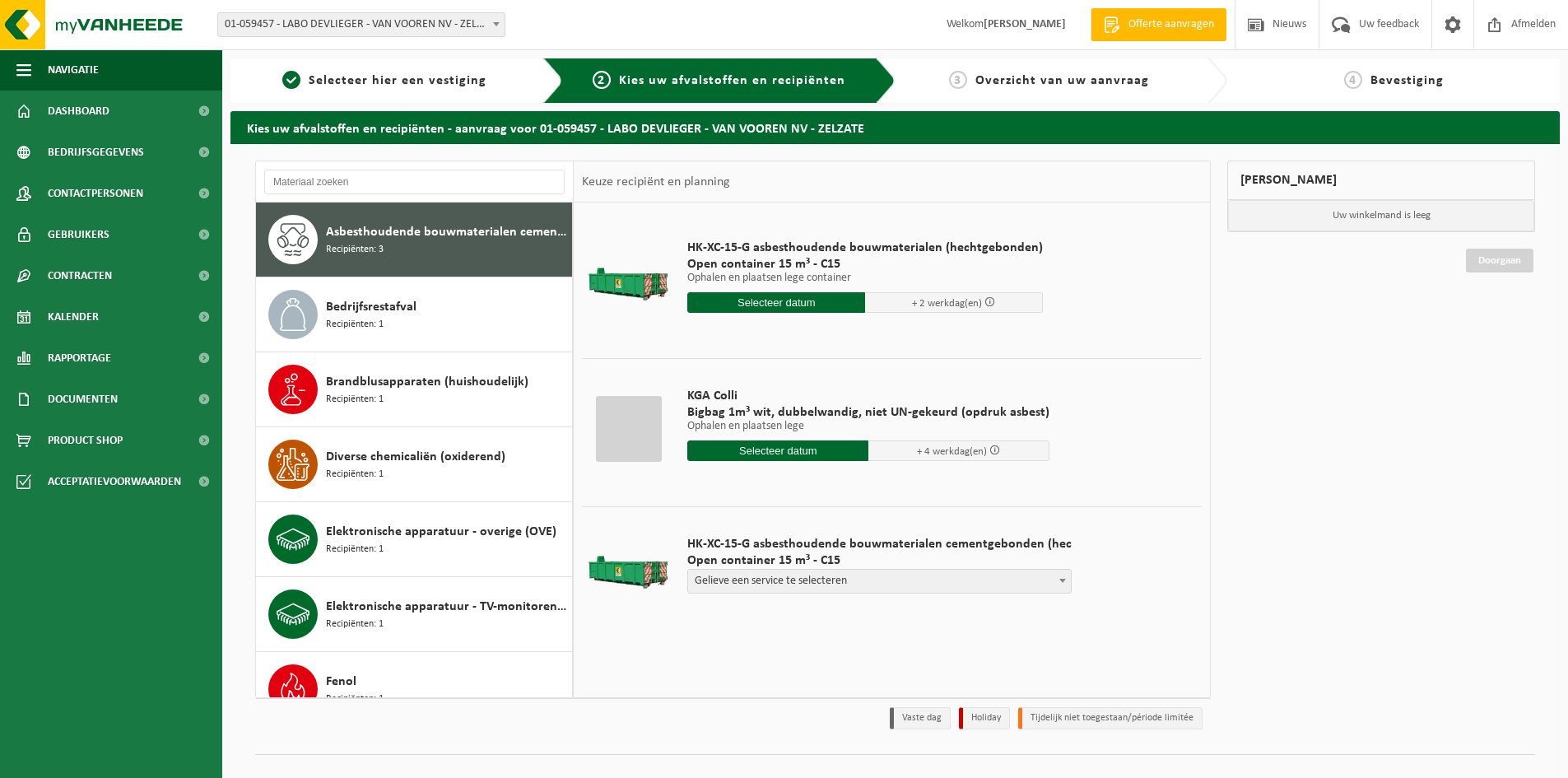
click at [607, 627] on td at bounding box center [628, 569] width 93 height 125
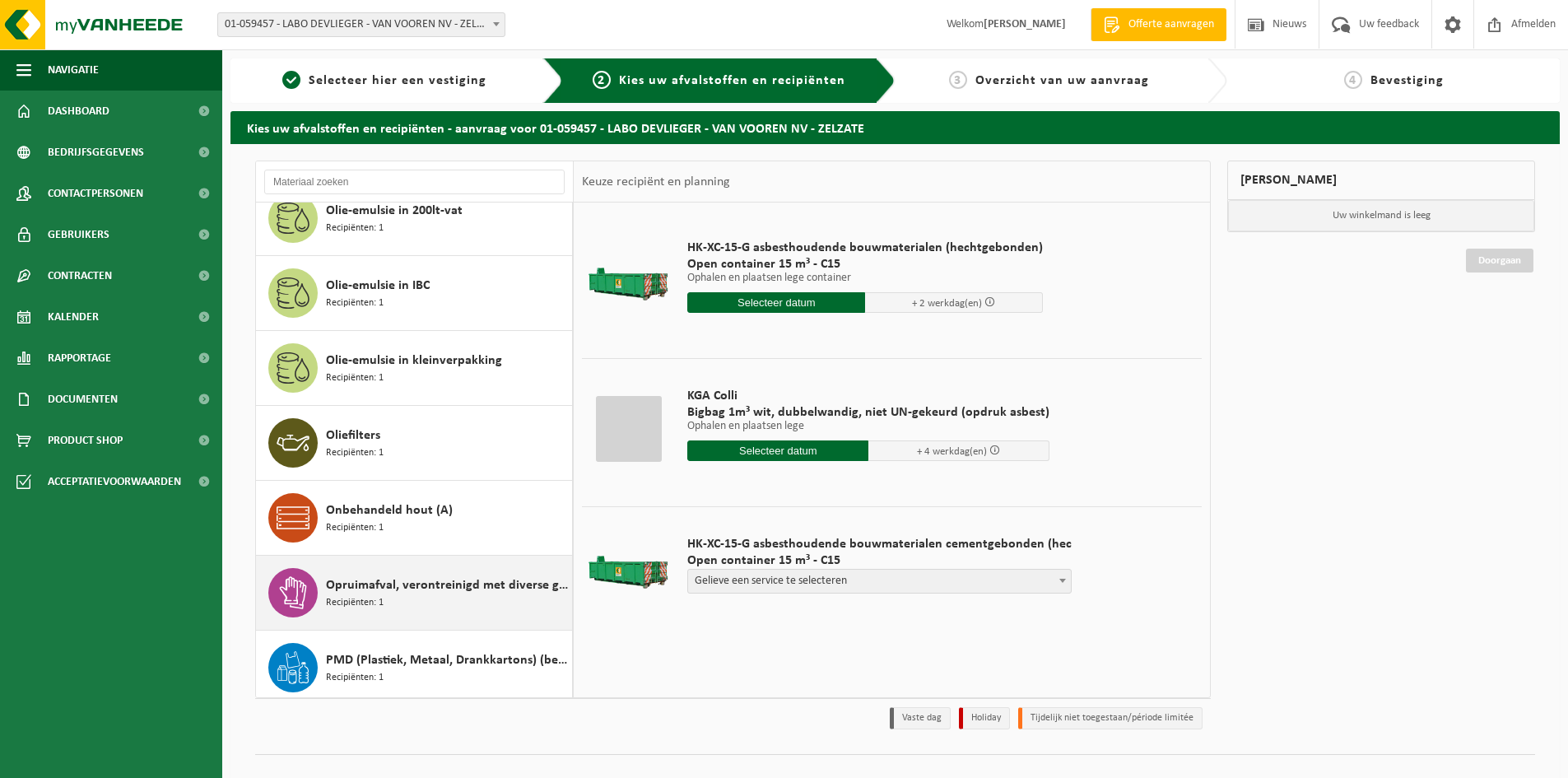
scroll to position [2577, 0]
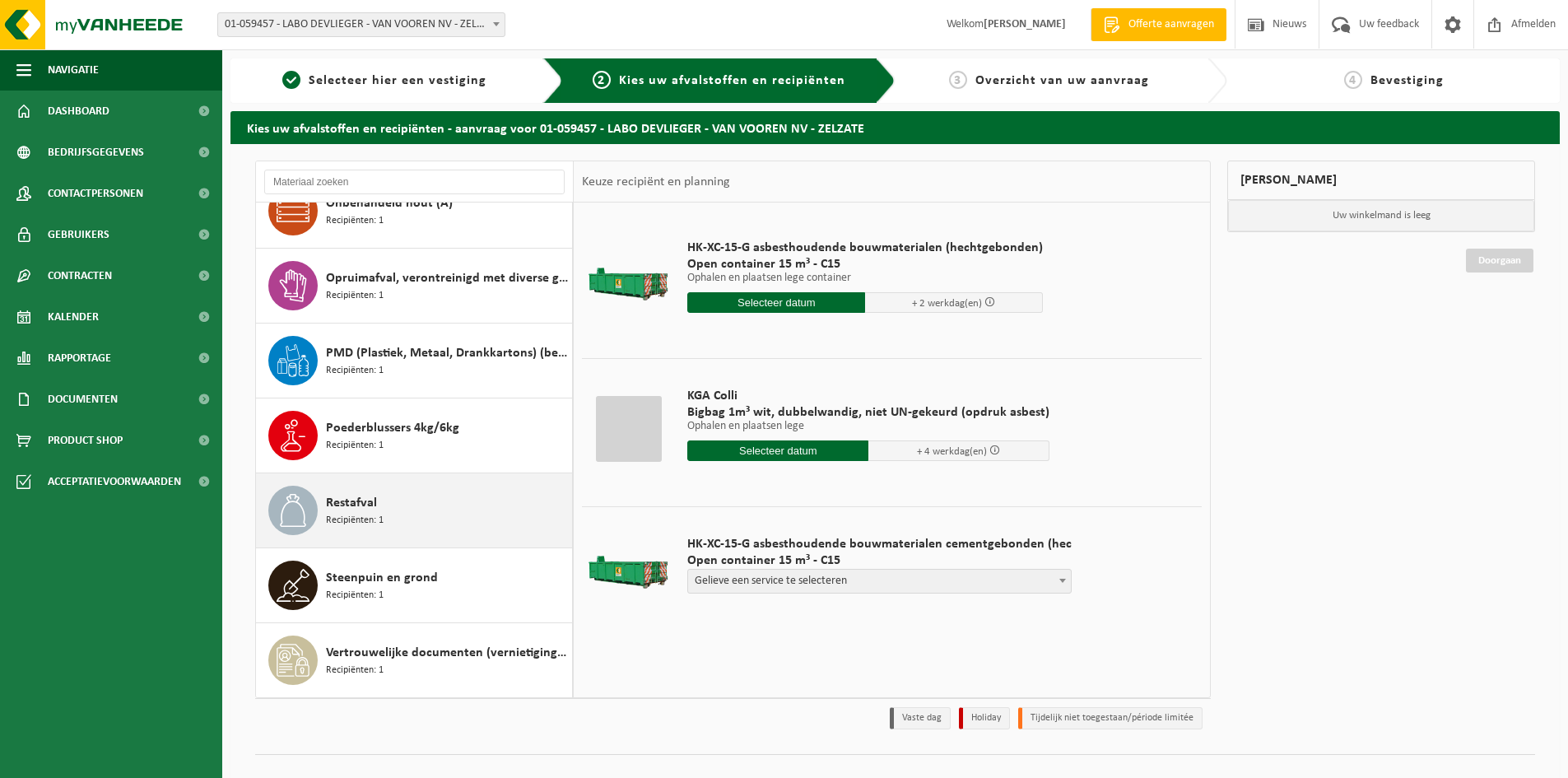
click at [386, 513] on div "Restafval Recipiënten: 1" at bounding box center [446, 510] width 242 height 50
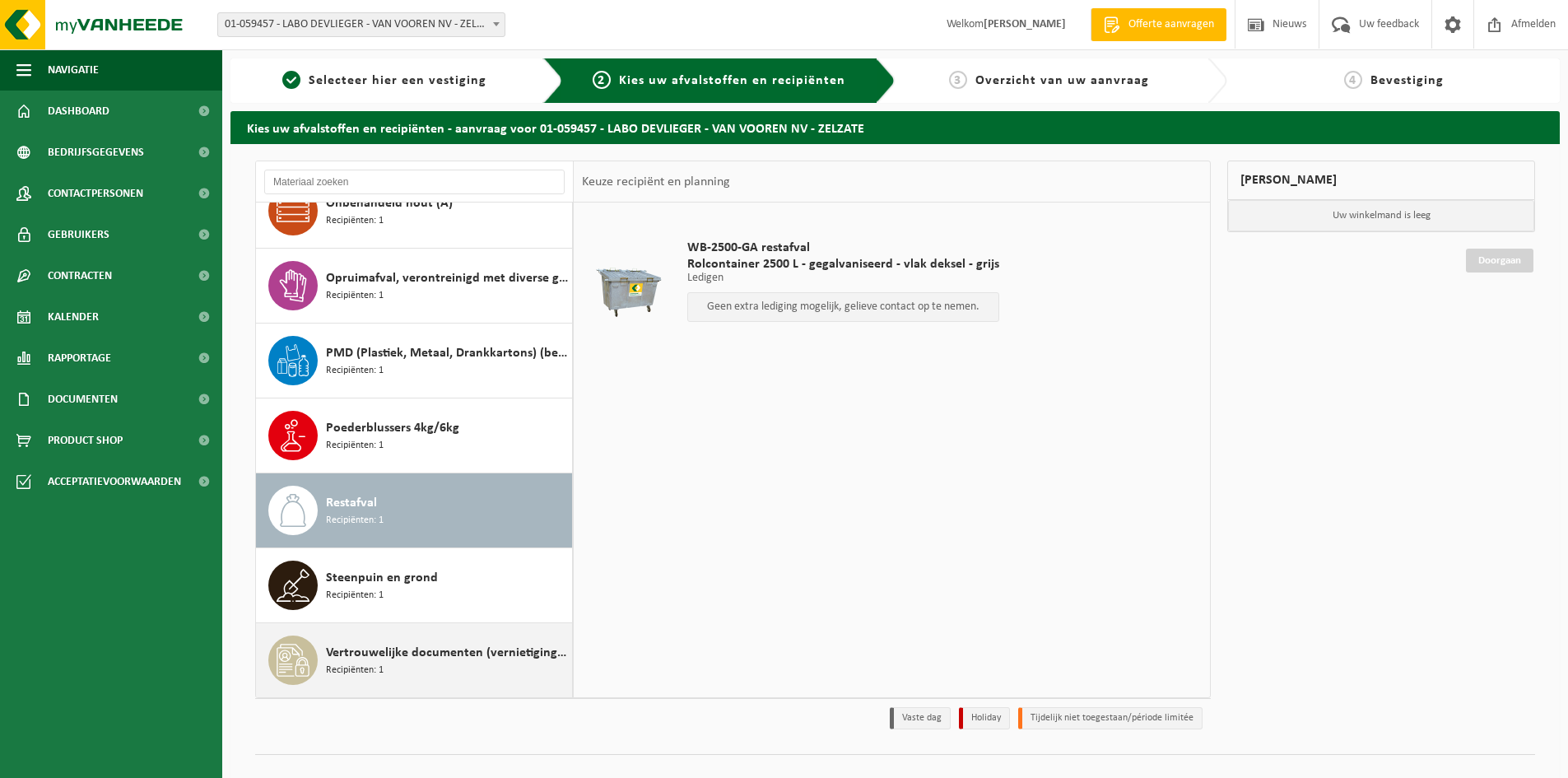
click at [474, 652] on span "Vertrouwelijke documenten (vernietiging - meeverbranden)" at bounding box center [446, 652] width 242 height 19
